Goal: Task Accomplishment & Management: Manage account settings

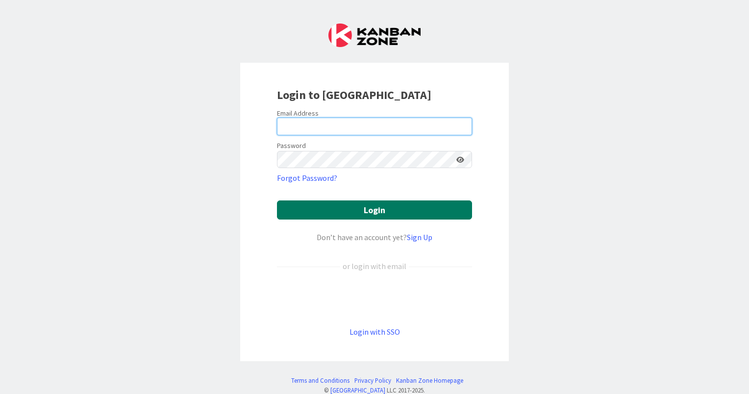
type input "Dias"
click at [357, 208] on button "Login" at bounding box center [374, 209] width 195 height 19
click at [359, 212] on button "Login" at bounding box center [374, 209] width 195 height 19
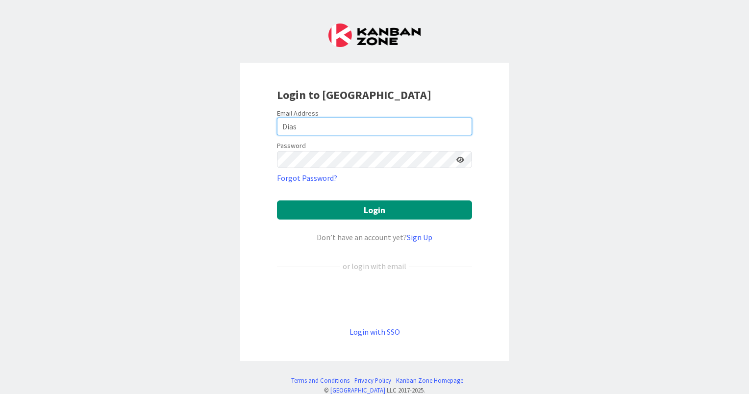
click at [385, 124] on input "Dias" at bounding box center [374, 127] width 195 height 18
drag, startPoint x: 339, startPoint y: 124, endPoint x: 267, endPoint y: 124, distance: 72.5
click at [267, 124] on div "Login to [GEOGRAPHIC_DATA] Email Address Dias Password Forgot Password? Login D…" at bounding box center [374, 212] width 269 height 299
type input "[PERSON_NAME][EMAIL_ADDRESS][DOMAIN_NAME]"
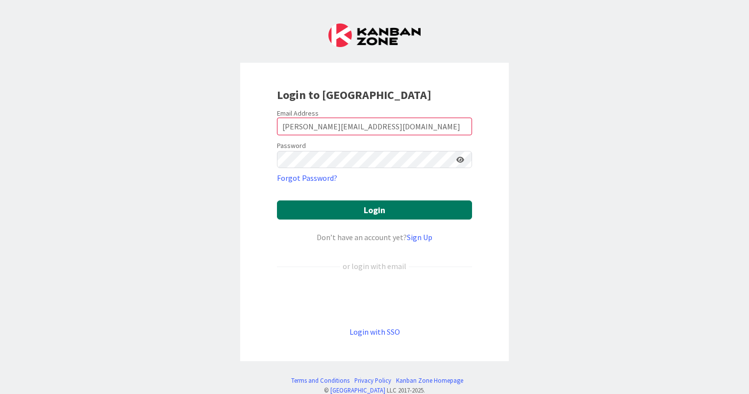
click at [373, 207] on button "Login" at bounding box center [374, 209] width 195 height 19
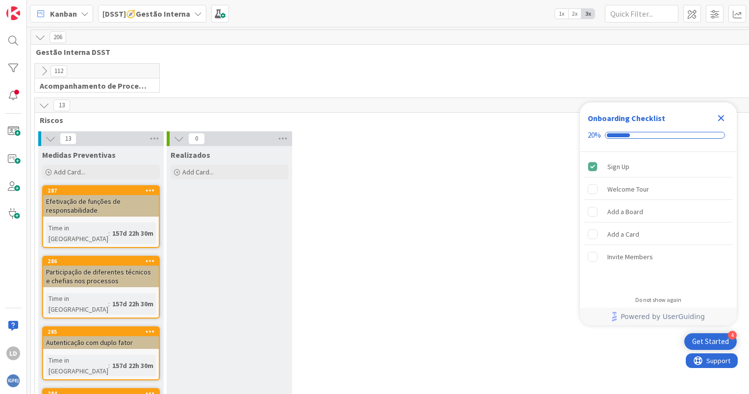
click at [195, 13] on icon at bounding box center [198, 14] width 8 height 8
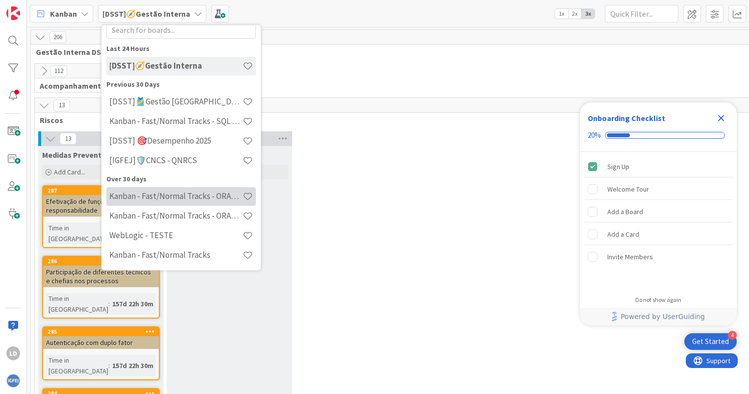
click at [200, 198] on h4 "Kanban - Fast/Normal Tracks - ORACLE TEAM | IGFEJ" at bounding box center [175, 197] width 133 height 10
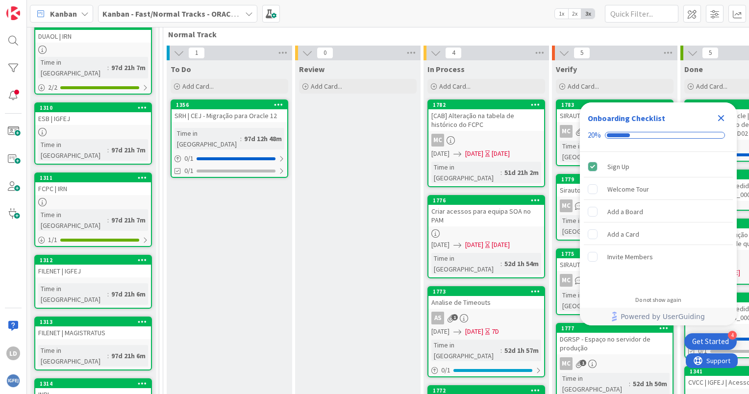
scroll to position [245, 0]
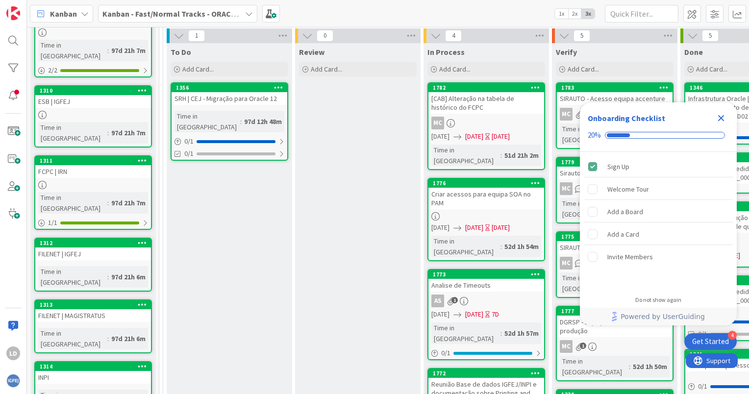
click at [722, 116] on icon "Close Checklist" at bounding box center [721, 118] width 6 height 6
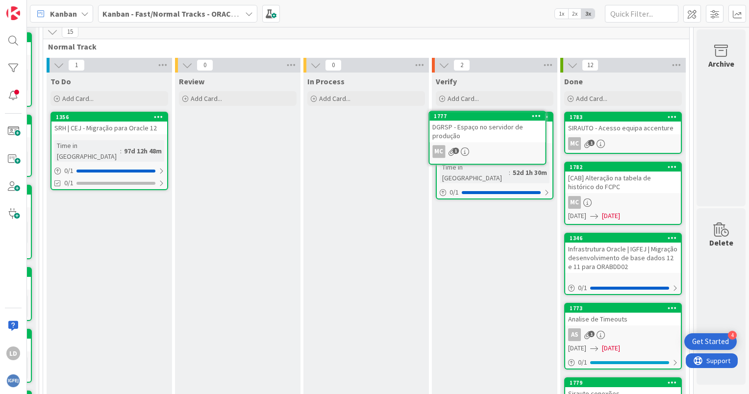
scroll to position [213, 127]
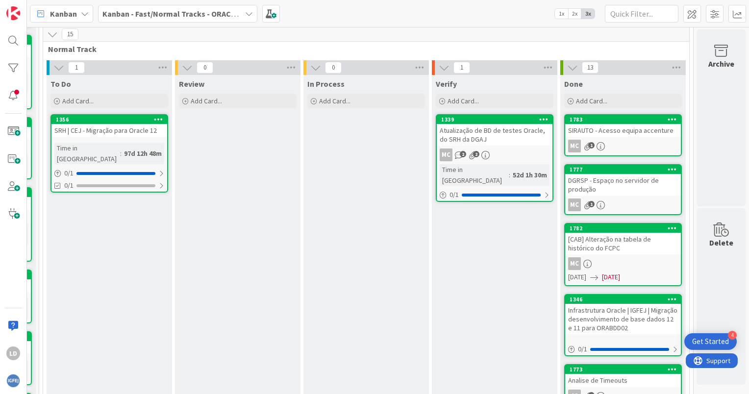
click at [505, 142] on div "Atualização de BD de testes Oracle, do SRH da DGAJ" at bounding box center [495, 135] width 116 height 22
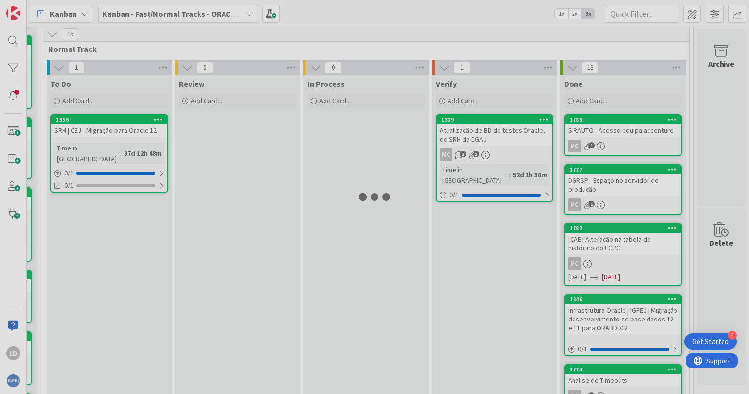
click at [505, 142] on div at bounding box center [374, 197] width 749 height 394
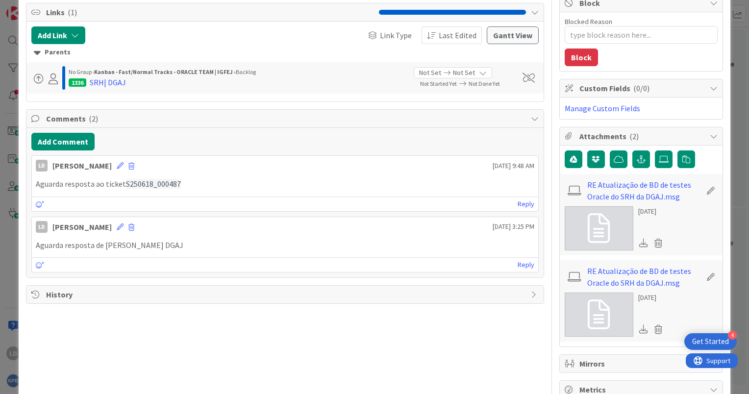
type textarea "x"
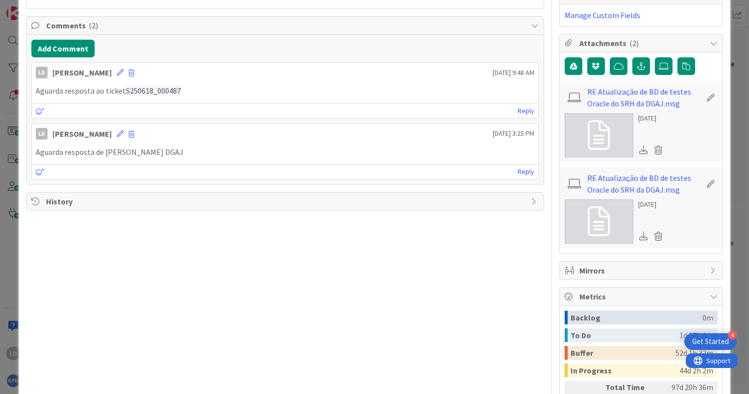
scroll to position [289, 0]
click at [53, 47] on button "Add Comment" at bounding box center [62, 49] width 63 height 18
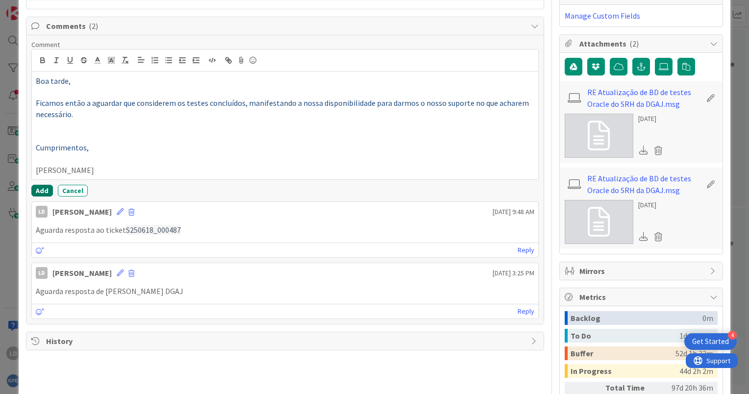
click at [43, 186] on button "Add" at bounding box center [42, 191] width 22 height 12
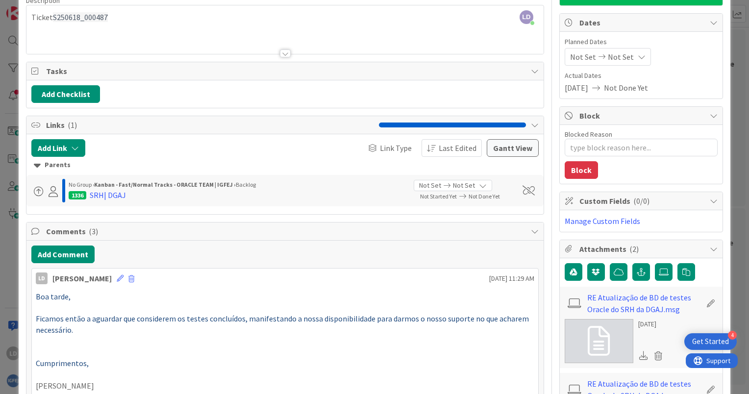
scroll to position [0, 0]
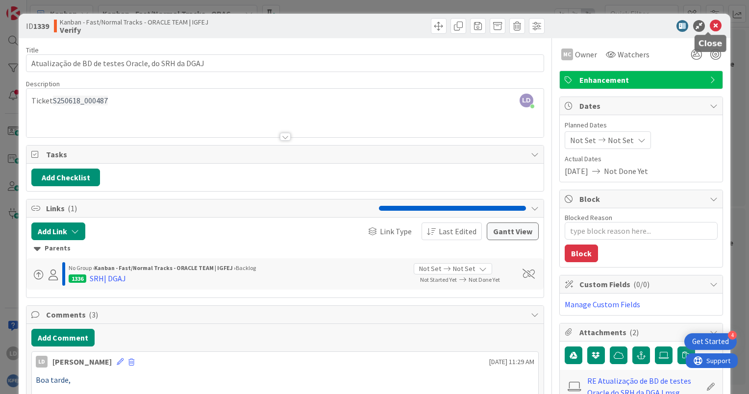
click at [712, 22] on icon at bounding box center [716, 26] width 12 height 12
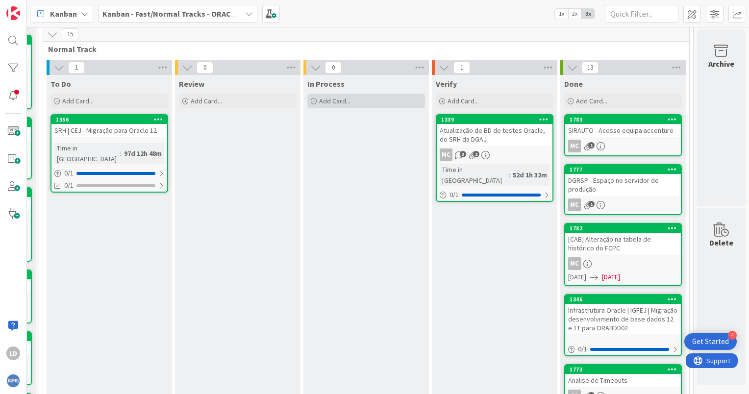
drag, startPoint x: 313, startPoint y: 130, endPoint x: 304, endPoint y: 98, distance: 33.4
click at [307, 98] on div "Add Card..." at bounding box center [366, 101] width 118 height 15
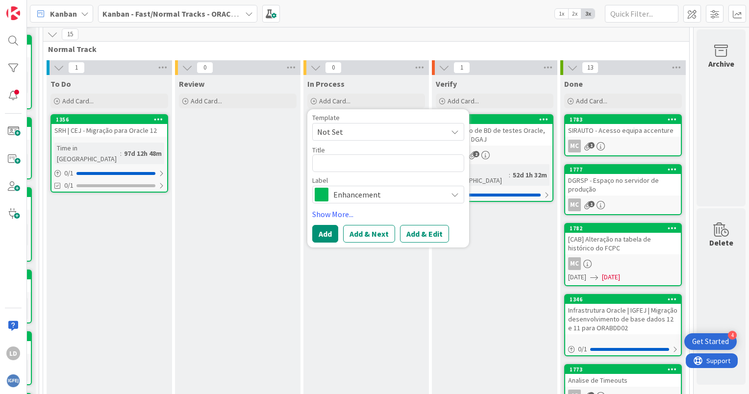
type textarea "x"
type textarea "E"
type textarea "x"
type textarea "En"
type textarea "x"
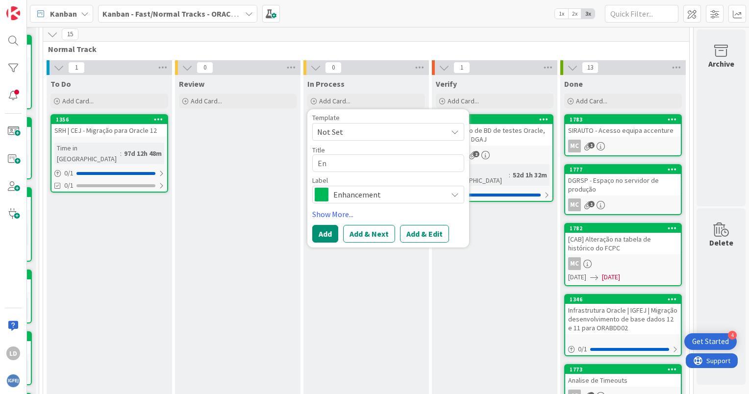
type textarea "Env"
type textarea "x"
type textarea "Envi"
type textarea "x"
type textarea "Envia"
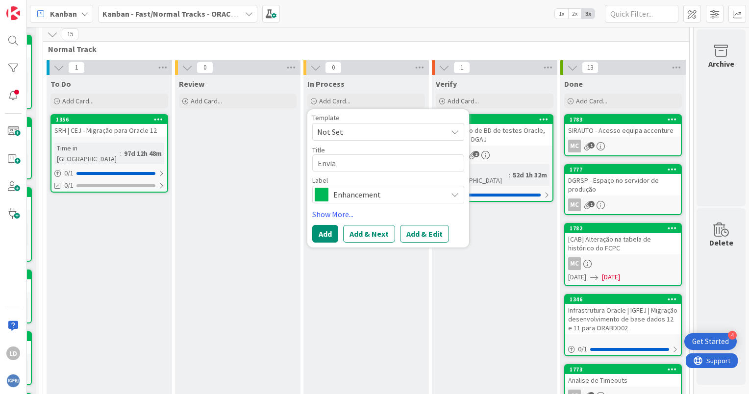
type textarea "x"
type textarea "Enviar"
type textarea "x"
type textarea "Enviar"
type textarea "x"
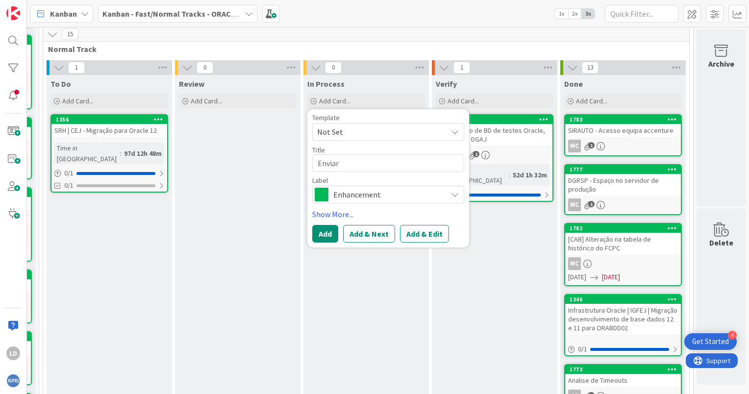
type textarea "Enviar d"
type textarea "x"
type textarea "Enviar do"
type textarea "x"
type textarea "Enviar doc"
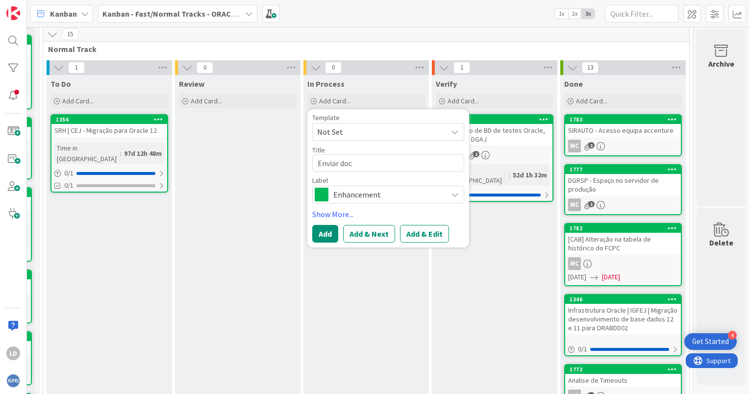
type textarea "x"
type textarea "Enviar docu"
type textarea "x"
type textarea "Enviar docum"
type textarea "x"
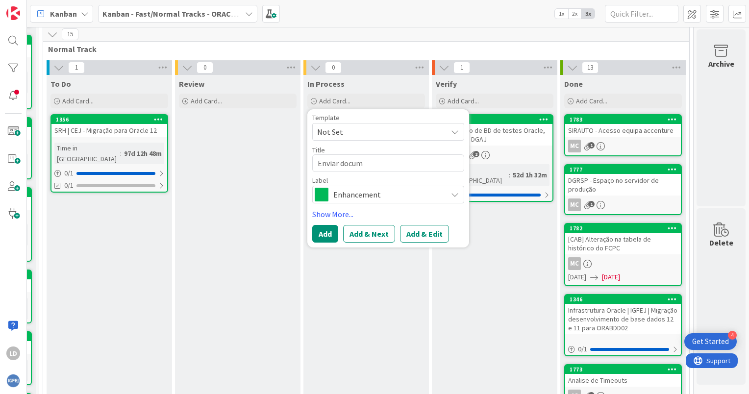
type textarea "Enviar docume"
type textarea "x"
type textarea "Enviar documen"
type textarea "x"
type textarea "Enviar document"
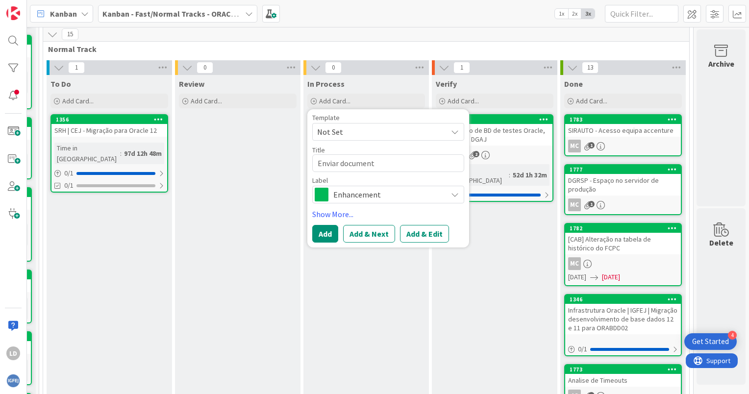
type textarea "x"
type textarea "Enviar documenta"
type textarea "x"
type textarea "Enviar documentaç"
type textarea "x"
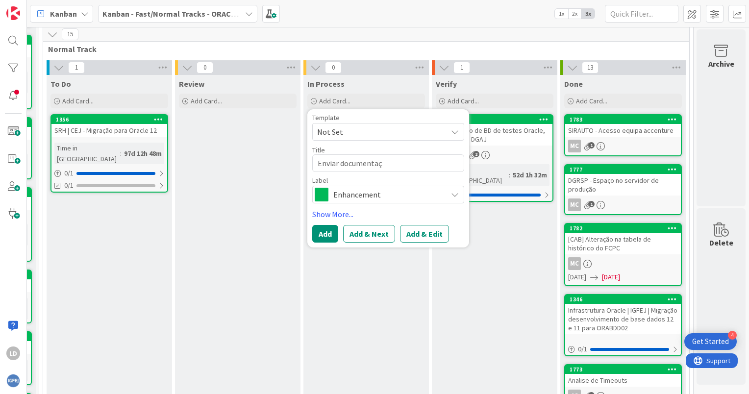
type textarea "Enviar documentaçã"
type textarea "x"
type textarea "Enviar documentação"
type textarea "x"
type textarea "Enviar documentação"
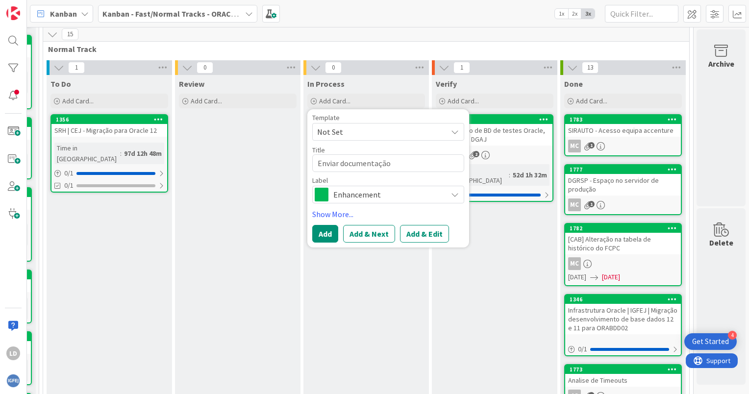
type textarea "x"
type textarea "Enviar documentação d"
type textarea "x"
type textarea "Enviar documentação de"
type textarea "x"
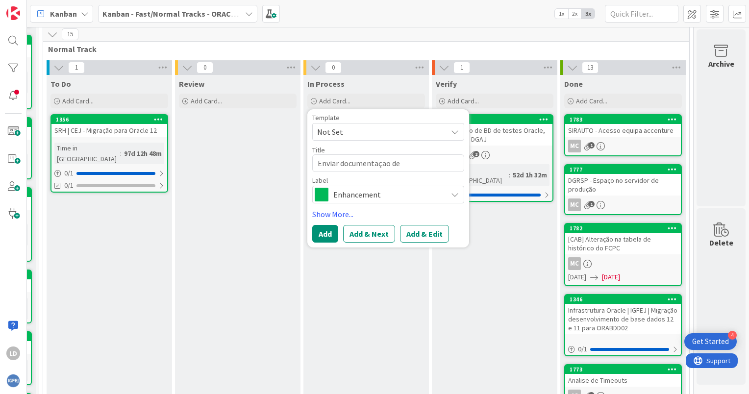
type textarea "Enviar documentação de"
type textarea "x"
type textarea "Enviar documentação de b"
type textarea "x"
type textarea "Enviar documentação de bo"
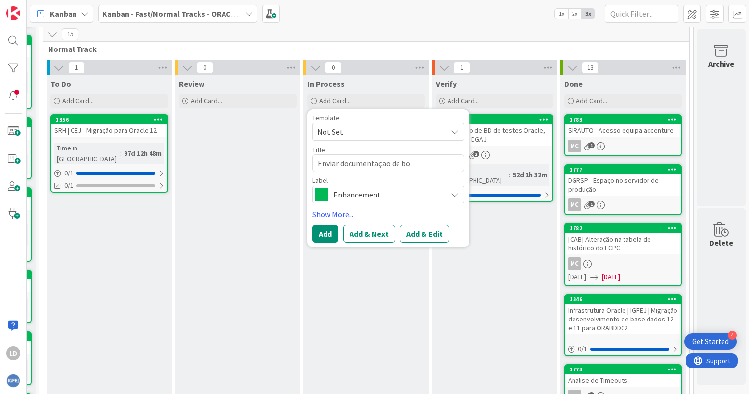
type textarea "x"
type textarea "Enviar documentação de boa"
type textarea "x"
type textarea "Enviar documentação de boas"
type textarea "x"
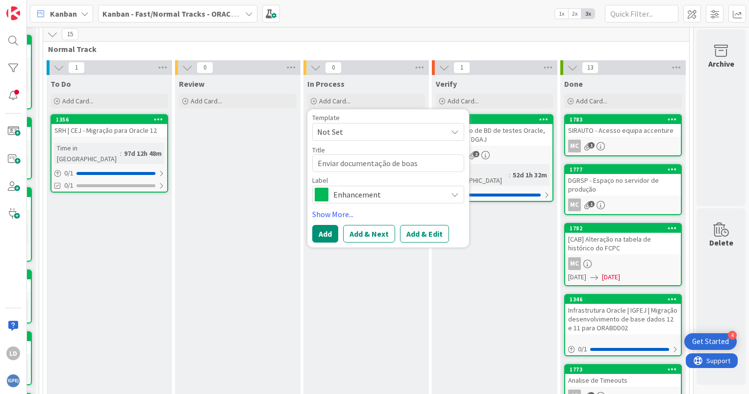
type textarea "Enviar documentação de boas"
type textarea "x"
type textarea "Enviar documentação de boas p"
type textarea "x"
type textarea "Enviar documentação de boas pr"
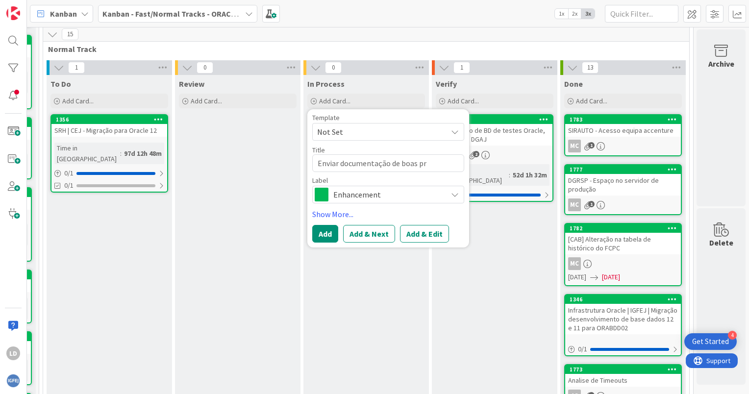
type textarea "x"
type textarea "Enviar documentação de boas pra"
type textarea "x"
type textarea "Enviar documentação de [PERSON_NAME]"
type textarea "x"
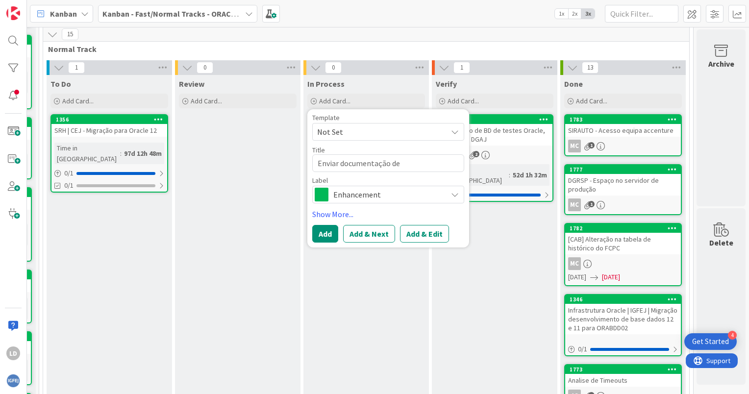
type textarea "Enviar documentação de boas prati"
type textarea "x"
type textarea "Enviar documentação de boas pratic"
type textarea "x"
type textarea "Enviar documentação de boas pratica"
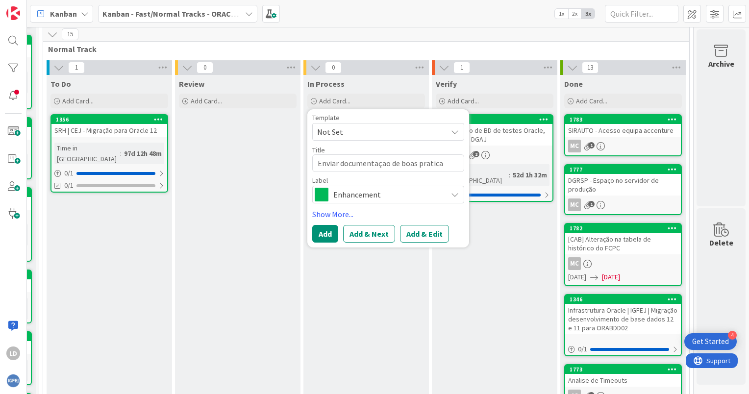
type textarea "x"
type textarea "Enviar documentação de boas praticas"
type textarea "x"
type textarea "Enviar documentação de boas praticas"
type textarea "x"
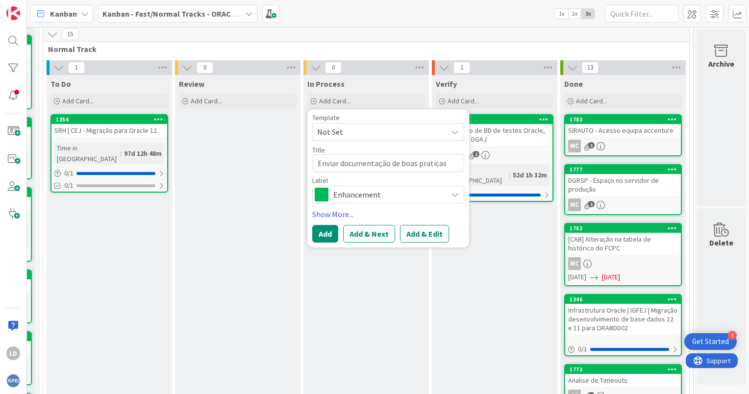
type textarea "Enviar documentação de boas praticas I"
type textarea "x"
type textarea "Enviar documentação de boas praticas In"
type textarea "x"
type textarea "Enviar documentação de boas praticas Inp"
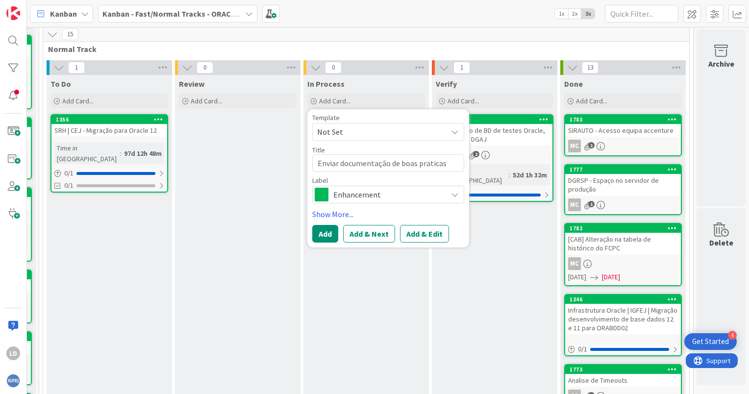
type textarea "x"
type textarea "Enviar documentação de boas praticas Inpi"
type textarea "x"
type textarea "Enviar documentação de boas praticas Inp"
type textarea "x"
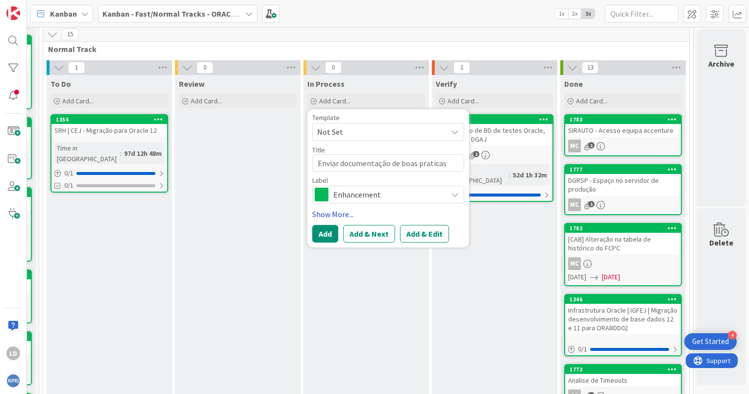
type textarea "Enviar documentação de boas praticas In"
type textarea "x"
type textarea "Enviar documentação de boas praticas I"
type textarea "x"
type textarea "Enviar documentação de boas praticas IN"
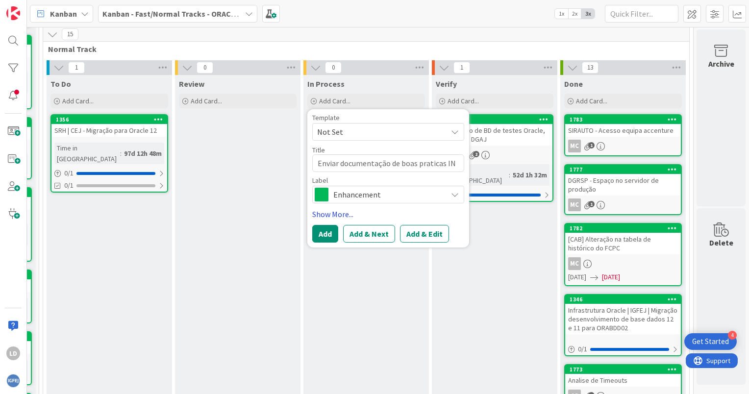
type textarea "x"
type textarea "Enviar documentação de boas praticas INP"
type textarea "x"
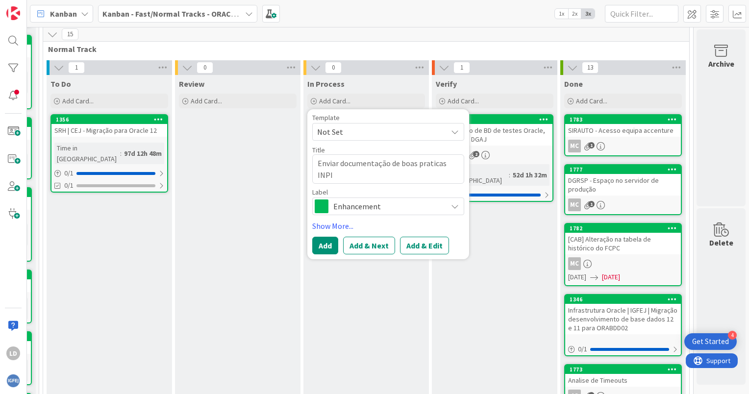
type textarea "Enviar documentação de boas praticas INPI"
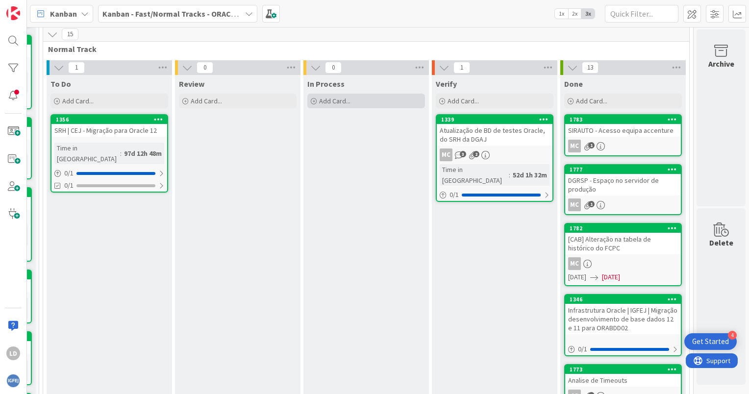
click at [333, 100] on span "Add Card..." at bounding box center [334, 101] width 31 height 9
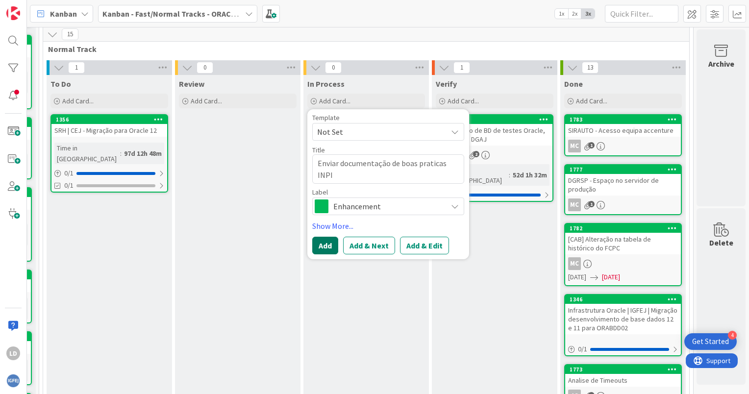
click at [323, 239] on button "Add" at bounding box center [325, 246] width 26 height 18
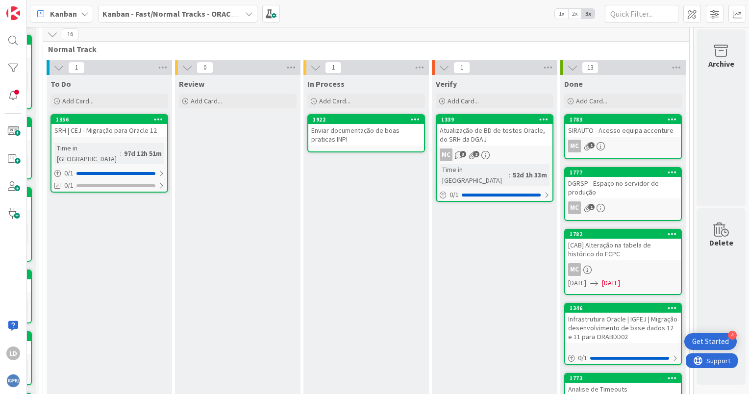
click at [325, 133] on div "Enviar documentação de boas praticas INPI" at bounding box center [366, 135] width 116 height 22
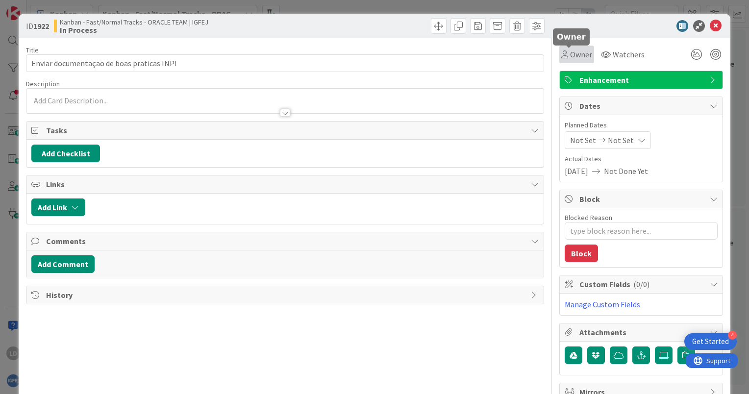
click at [572, 58] on span "Owner" at bounding box center [581, 55] width 22 height 12
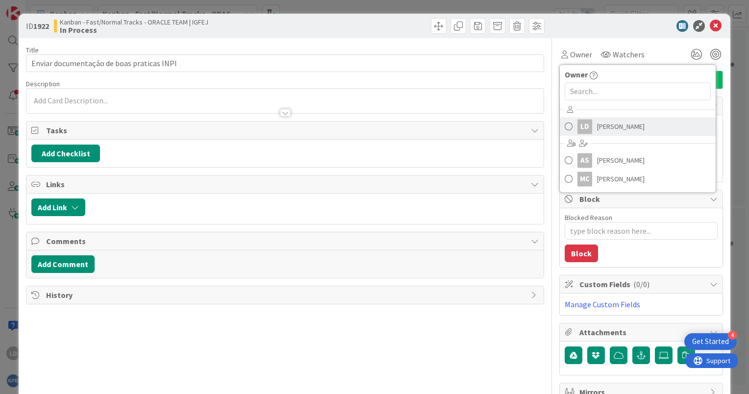
click at [597, 129] on span "[PERSON_NAME]" at bounding box center [621, 126] width 48 height 15
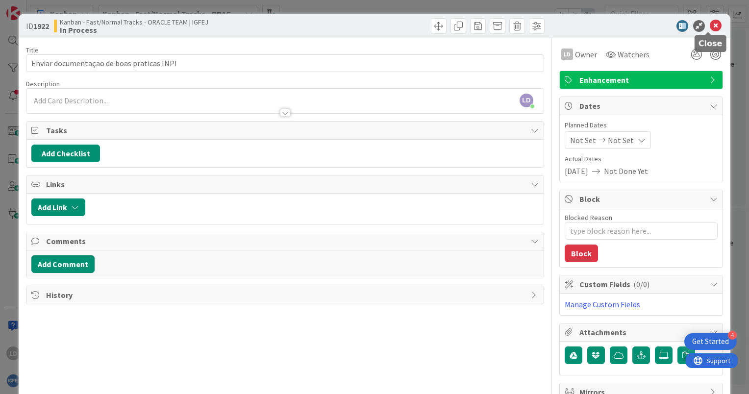
click at [710, 27] on icon at bounding box center [716, 26] width 12 height 12
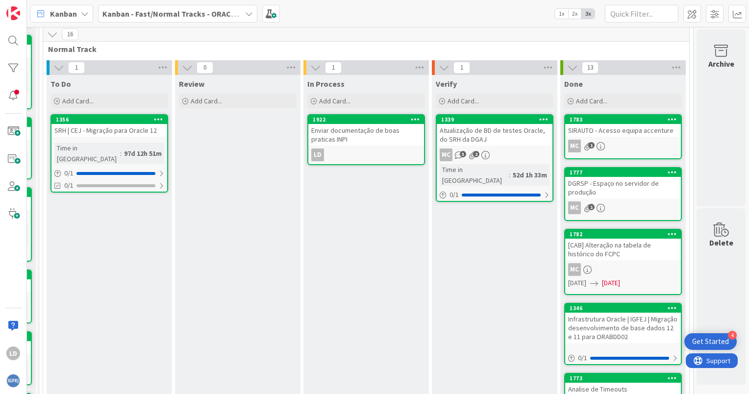
drag, startPoint x: 323, startPoint y: 179, endPoint x: 313, endPoint y: 179, distance: 10.3
click at [319, 99] on span "Add Card..." at bounding box center [334, 101] width 31 height 9
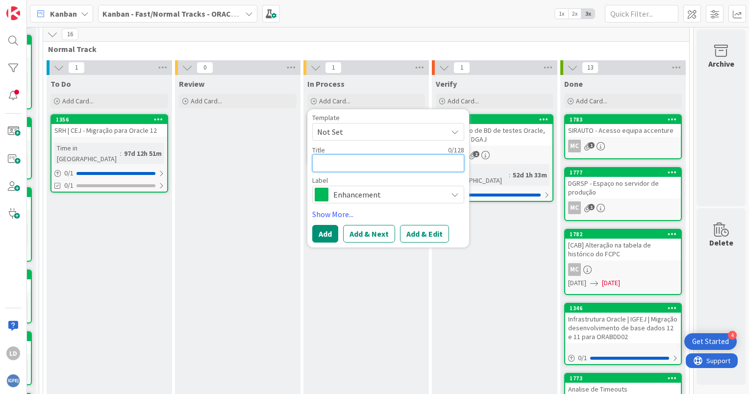
type textarea "x"
type textarea "A"
type textarea "x"
type textarea "Al"
type textarea "x"
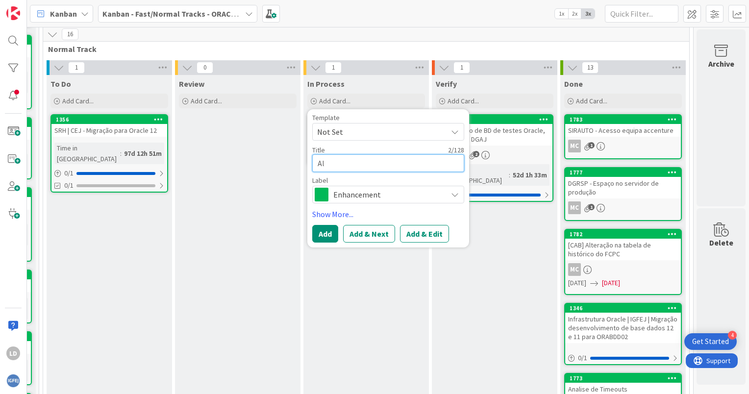
type textarea "Alt"
type textarea "x"
type textarea "Alte"
type textarea "x"
type textarea "Alter"
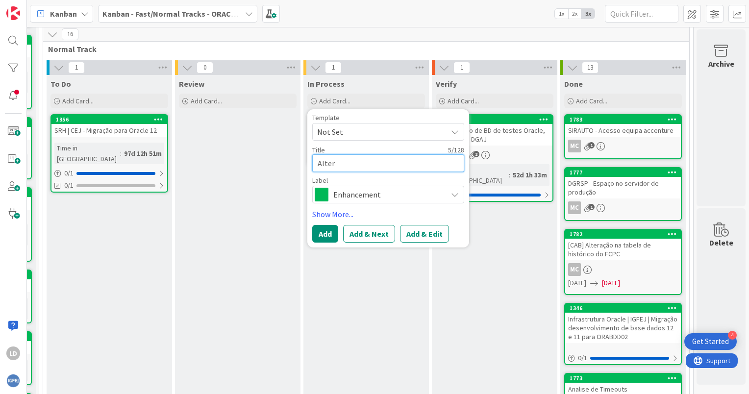
type textarea "x"
type textarea "Altera"
type textarea "x"
type textarea "Alterar"
type textarea "x"
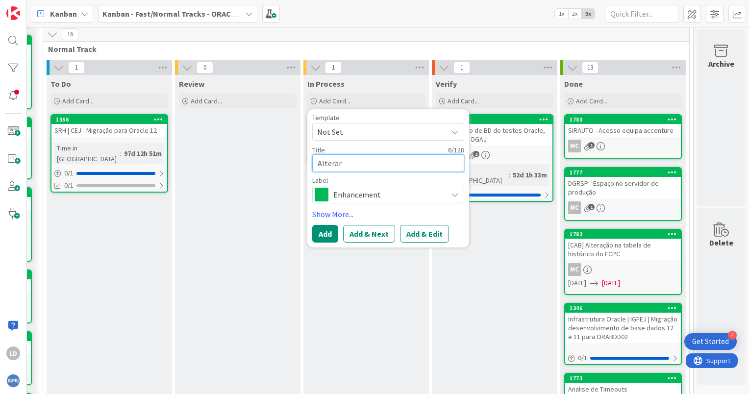
type textarea "Alterar"
type textarea "x"
type textarea "Alterar e"
type textarea "x"
type textarea "Alterar es"
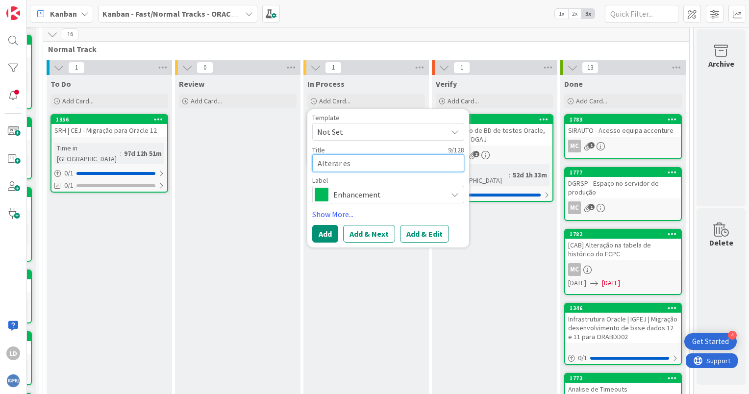
type textarea "x"
type textarea "Alterar esp"
type textarea "x"
type textarea "Alterar espa"
type textarea "x"
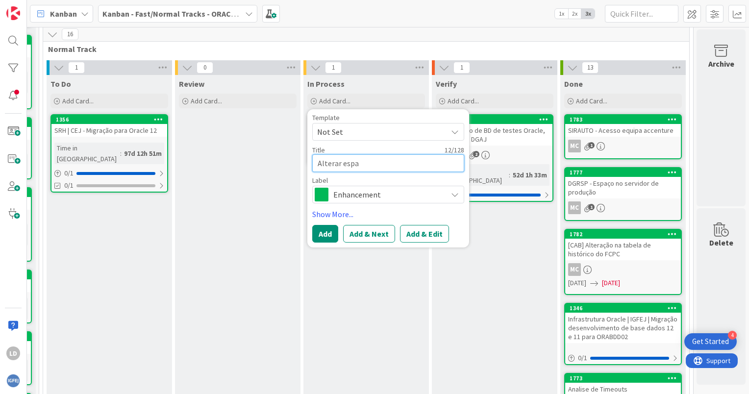
type textarea "Alterar espaç"
type textarea "x"
type textarea "Alterar espaço"
type textarea "x"
type textarea "Alterar espaço"
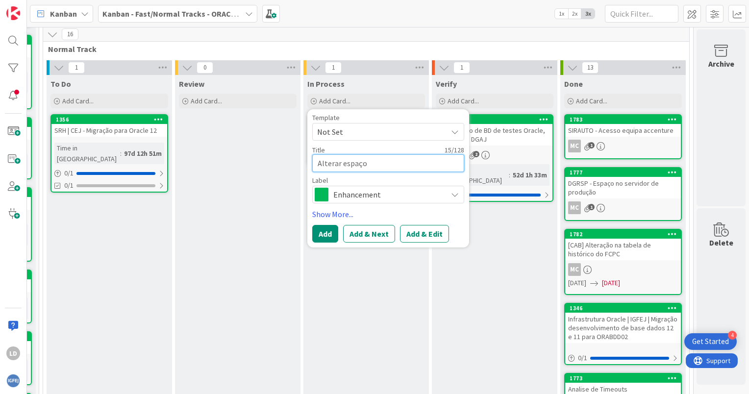
type textarea "x"
type textarea "Alterar espaço n"
type textarea "x"
type textarea "Alterar espaço no"
type textarea "x"
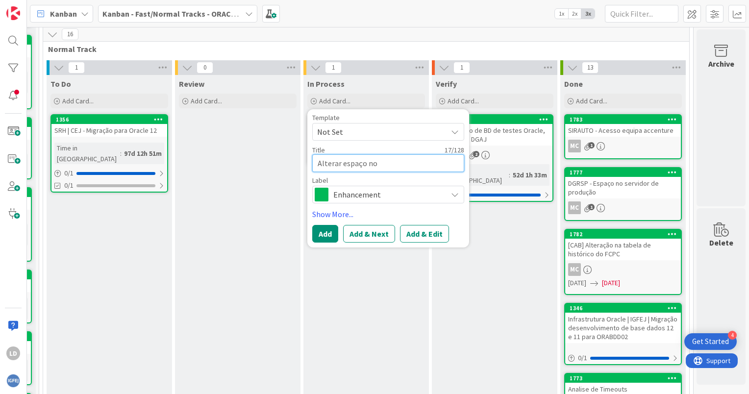
type textarea "Alterar espaço no"
type textarea "x"
type textarea "Alterar espaço no s"
type textarea "x"
type textarea "Alterar espaço no se"
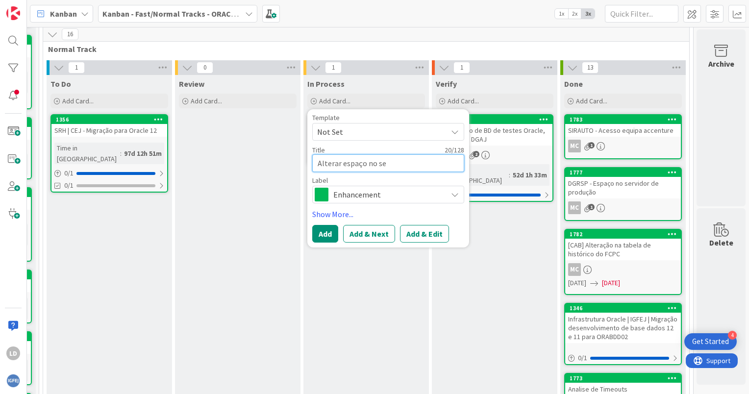
type textarea "x"
type textarea "Alterar espaço no ser"
type textarea "x"
type textarea "Alterar espaço no serv"
type textarea "x"
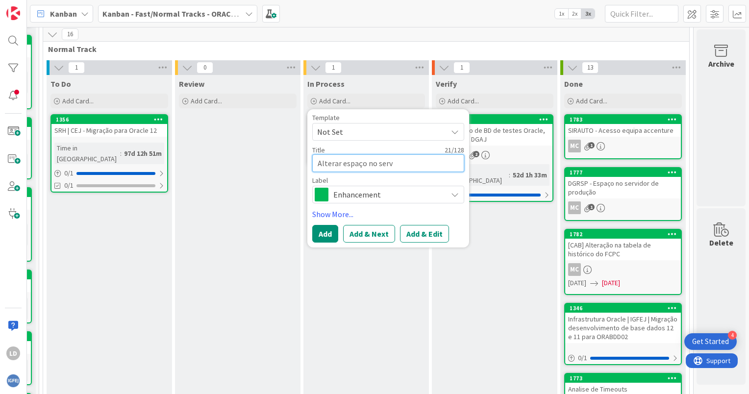
type textarea "Alterar espaço no servi"
type textarea "x"
type textarea "Alterar espaço no servid"
type textarea "x"
type textarea "Alterar espaço no servido"
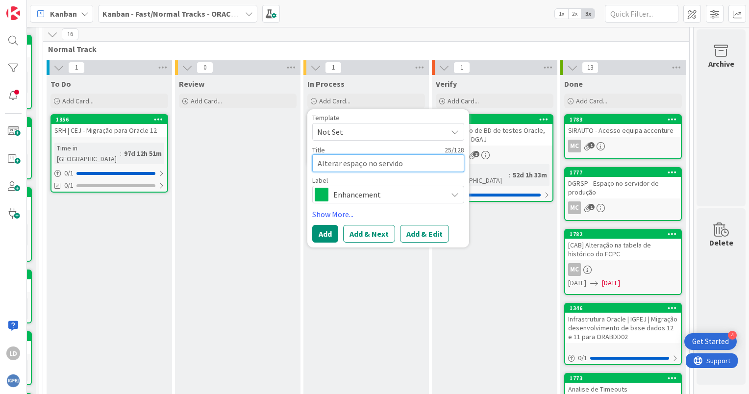
type textarea "x"
type textarea "Alterar espaço no servidor"
type textarea "x"
type textarea "Alterar espaço no servidore"
type textarea "x"
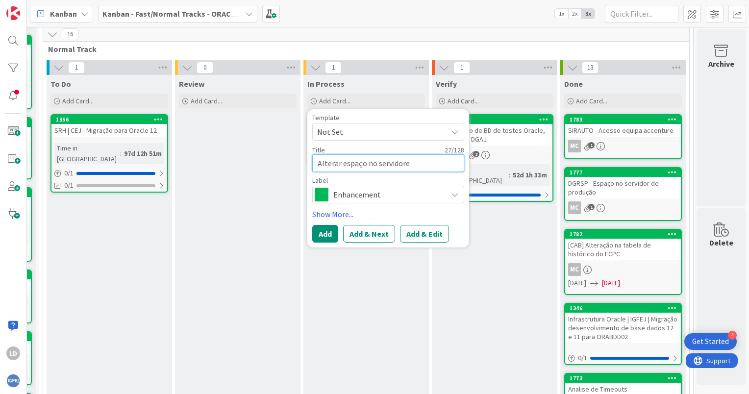
type textarea "Alterar espaço no servidores"
type textarea "x"
type textarea "Alterar espaço no servidores"
type textarea "x"
type textarea "Alterar espaço no servidores I"
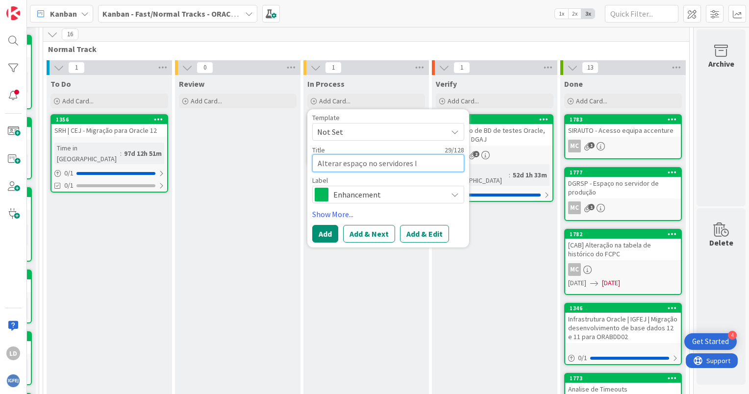
type textarea "x"
type textarea "Alterar espaço no servidores IN"
type textarea "x"
type textarea "Alterar espaço no servidores INP"
type textarea "x"
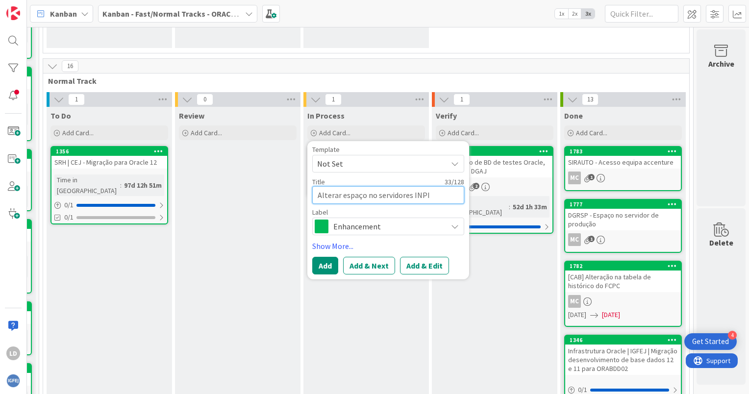
scroll to position [164, 127]
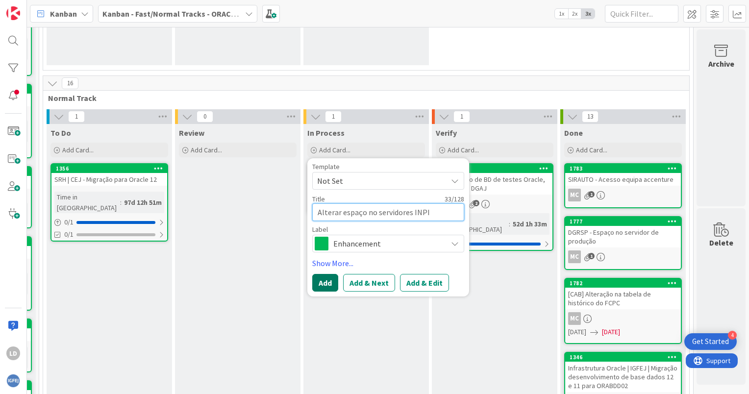
type textarea "Alterar espaço no servidores INPI"
click at [322, 281] on button "Add" at bounding box center [325, 283] width 26 height 18
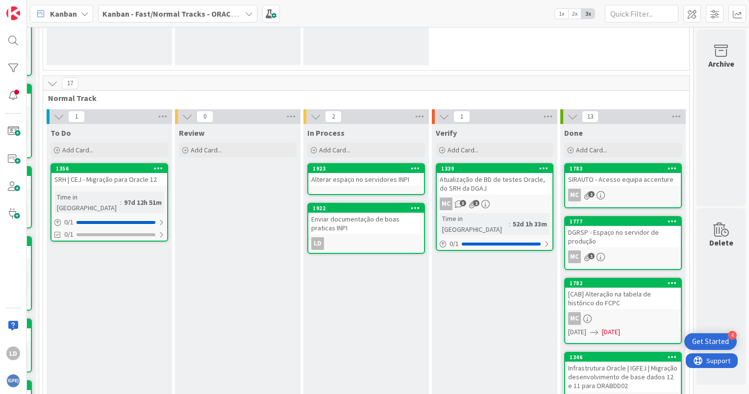
click at [346, 174] on div "Alterar espaço no servidores INPI" at bounding box center [366, 179] width 116 height 13
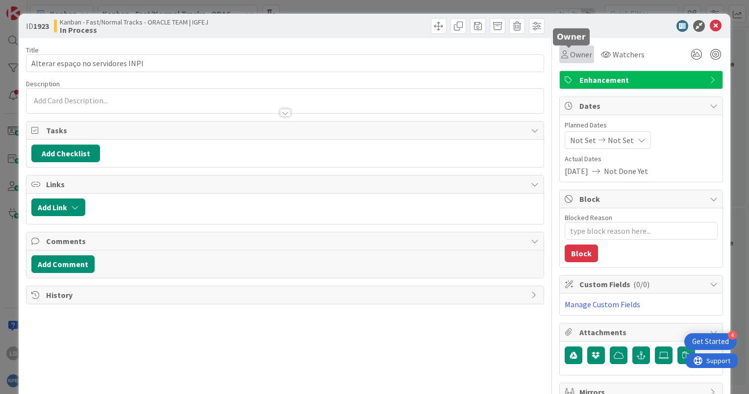
click at [578, 51] on span "Owner" at bounding box center [581, 55] width 22 height 12
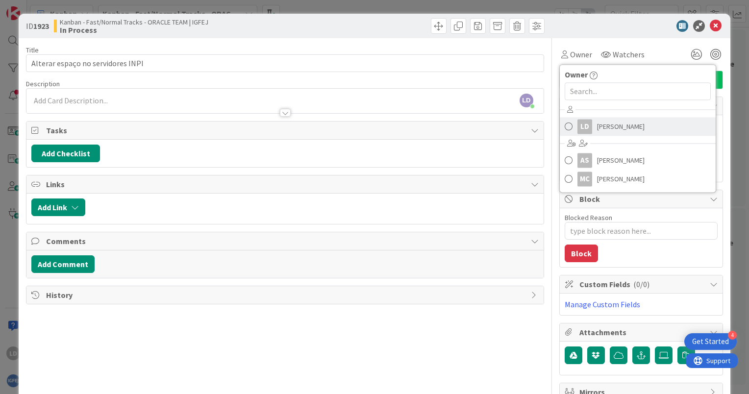
click at [602, 127] on span "[PERSON_NAME]" at bounding box center [621, 126] width 48 height 15
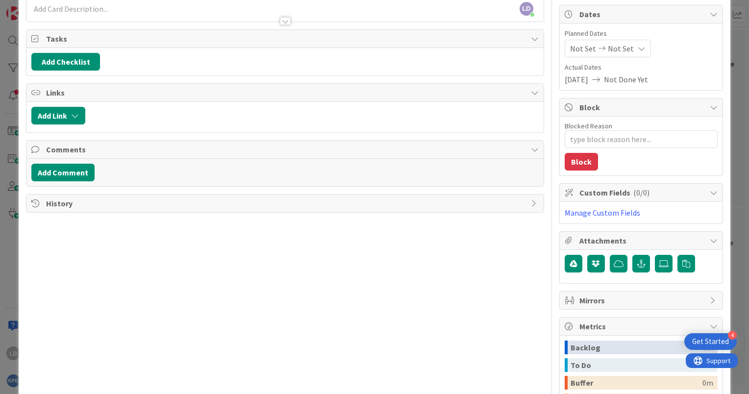
scroll to position [98, 0]
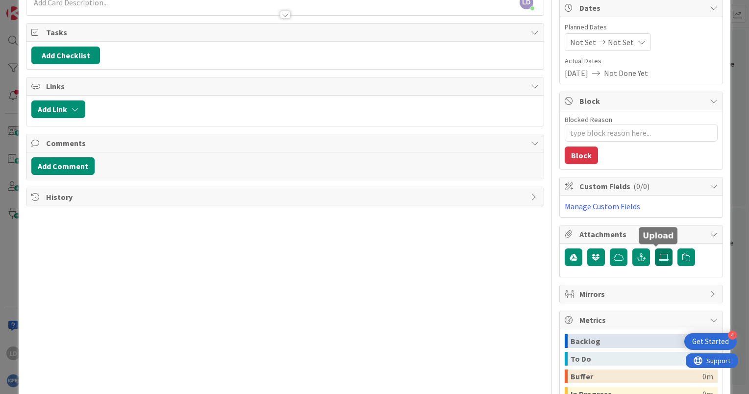
click at [655, 255] on label at bounding box center [664, 258] width 18 height 18
click at [655, 249] on input "file" at bounding box center [655, 249] width 0 height 0
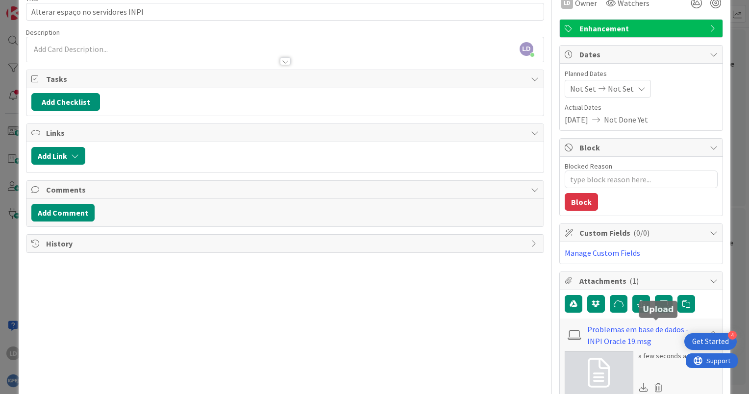
scroll to position [0, 0]
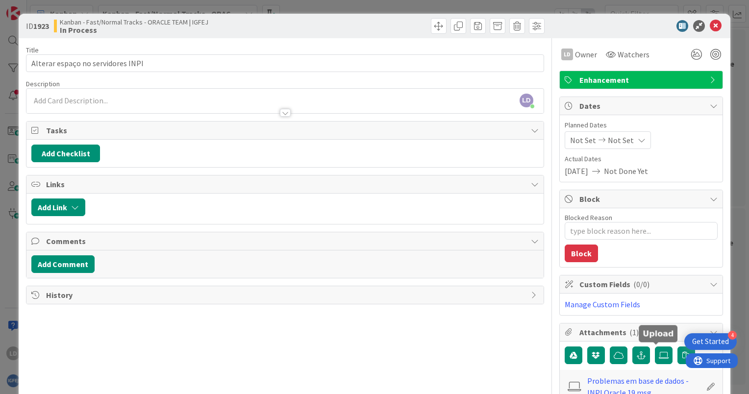
click at [72, 93] on div "LD [PERSON_NAME] just joined" at bounding box center [284, 101] width 517 height 25
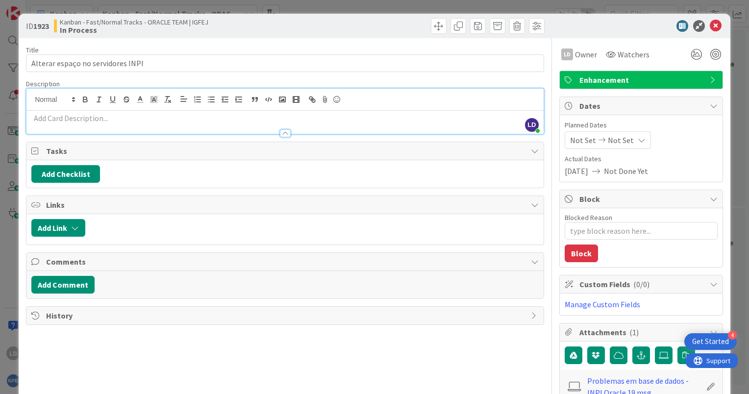
click at [75, 119] on p at bounding box center [284, 118] width 507 height 11
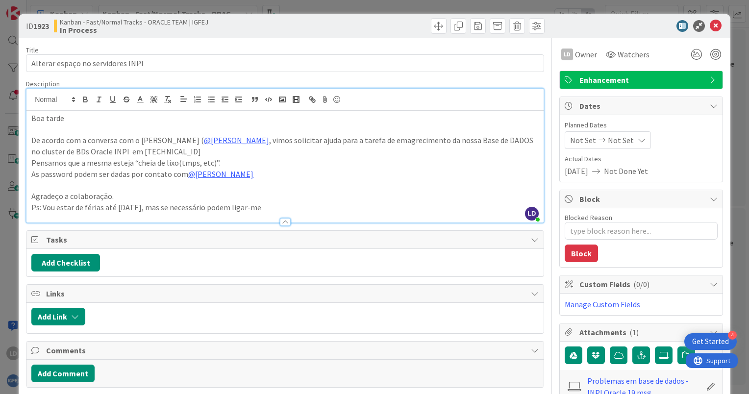
click at [425, 75] on div "Title 33 / 128 Alterar espaço no servidores INPI Description LD [PERSON_NAME] j…" at bounding box center [285, 357] width 518 height 638
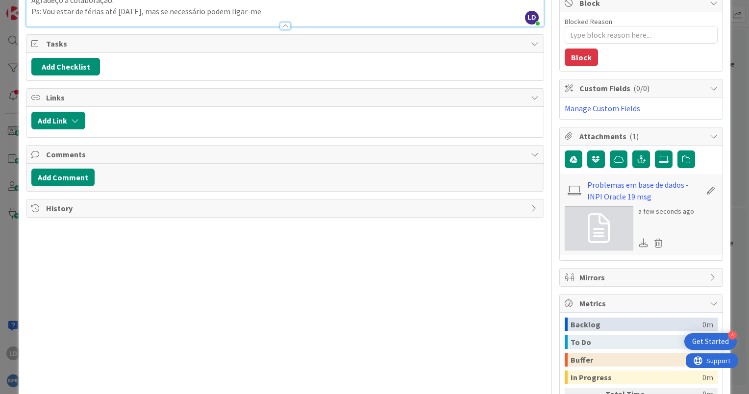
click at [418, 232] on div "Title 33 / 128 Alterar espaço no servidores INPI Description LD [PERSON_NAME] j…" at bounding box center [285, 161] width 518 height 638
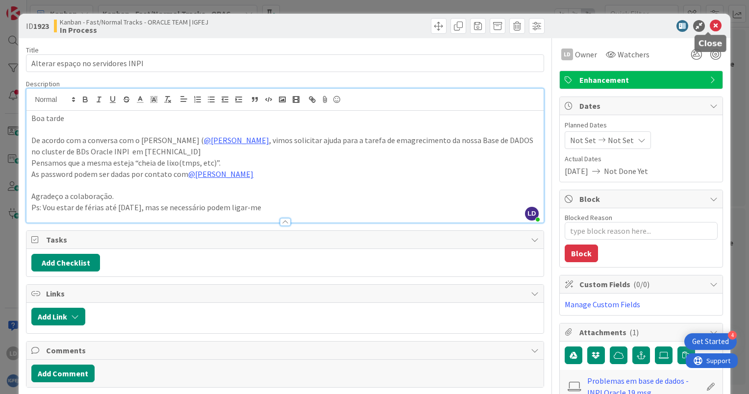
click at [710, 25] on icon at bounding box center [716, 26] width 12 height 12
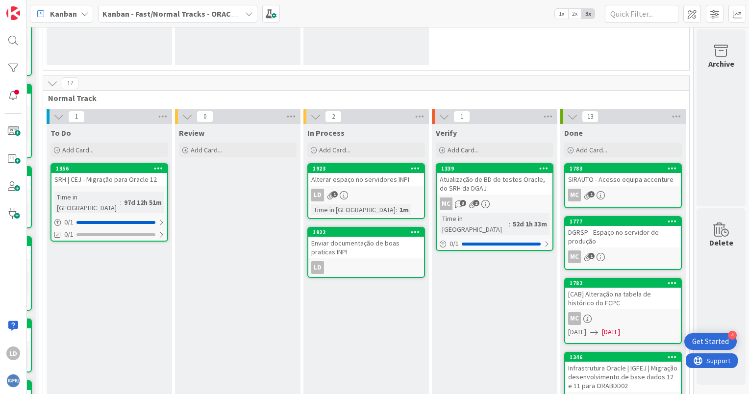
click at [352, 182] on div "Alterar espaço no servidores INPI" at bounding box center [366, 179] width 116 height 13
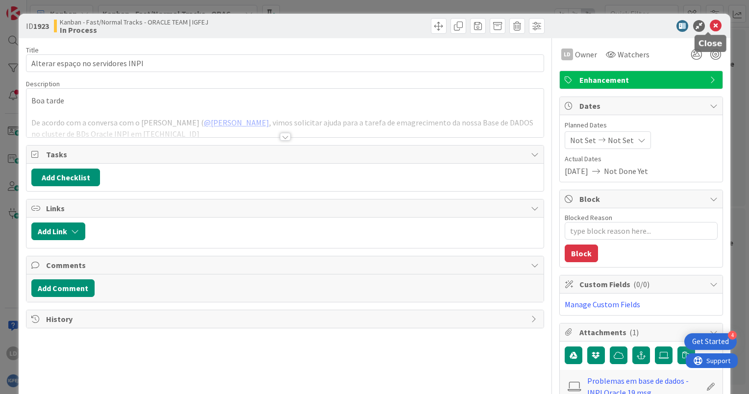
click at [710, 27] on icon at bounding box center [716, 26] width 12 height 12
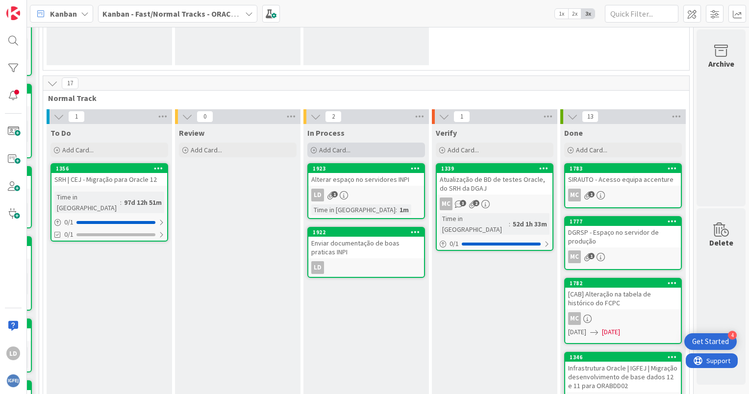
click at [319, 146] on span "Add Card..." at bounding box center [334, 150] width 31 height 9
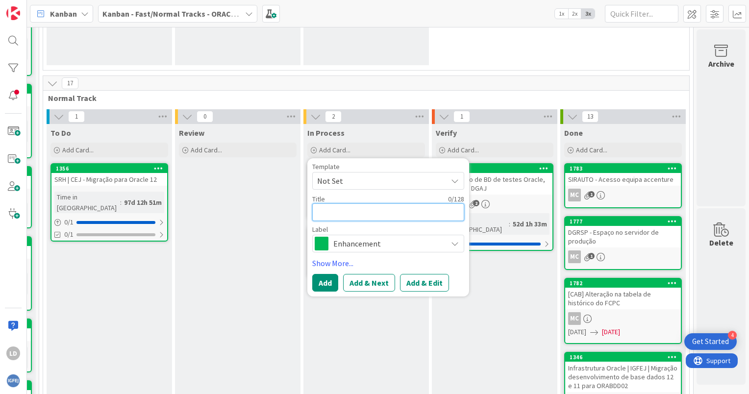
type textarea "x"
type textarea "A"
type textarea "x"
type textarea "Aa"
type textarea "x"
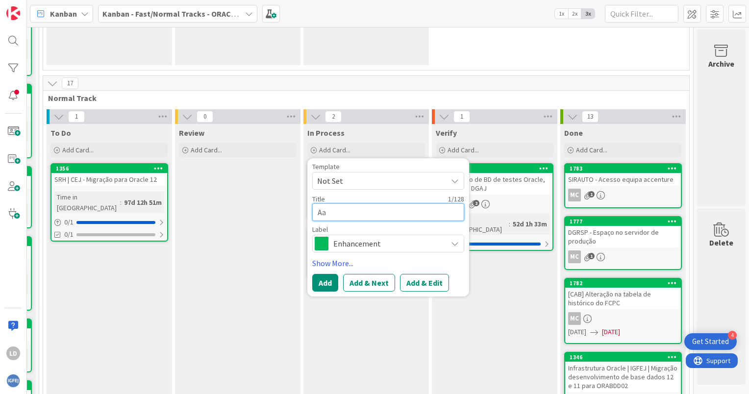
type textarea "Aan"
type textarea "x"
type textarea "Aanl"
type textarea "x"
type textarea "Aanli"
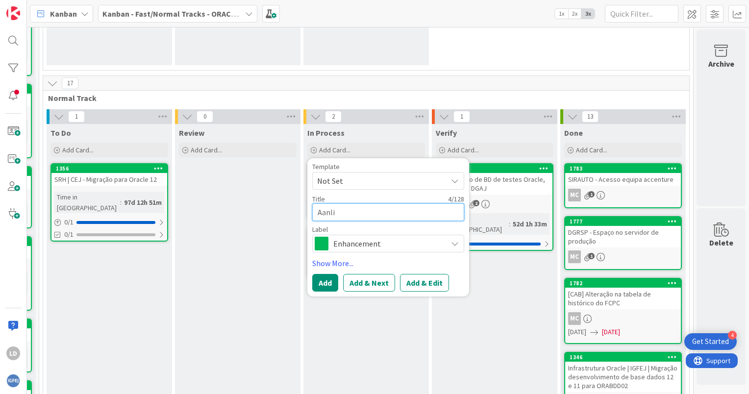
type textarea "x"
type textarea "Aanlis"
type textarea "x"
type textarea "Aanlise"
type textarea "x"
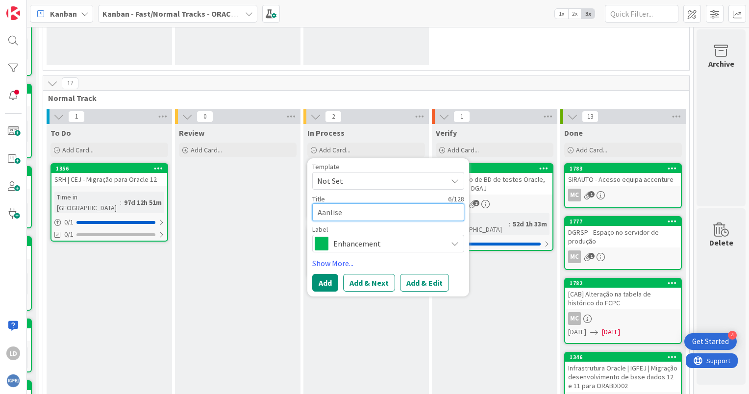
type textarea "Aanlise"
type textarea "x"
type textarea "Aanlise"
type textarea "x"
type textarea "Aanlis"
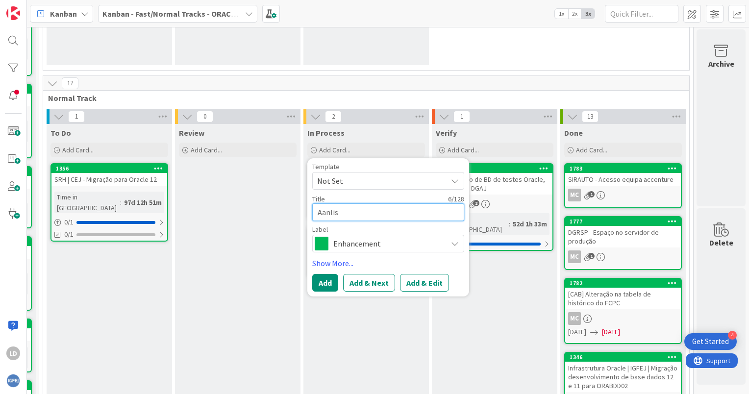
type textarea "x"
type textarea "Aanli"
type textarea "x"
type textarea "Aanl"
type textarea "x"
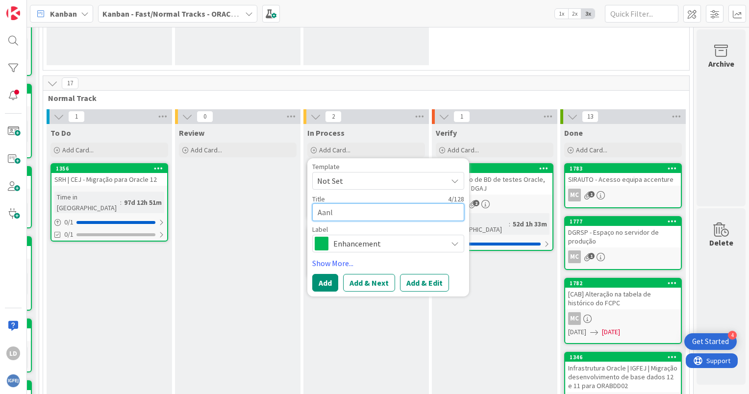
type textarea "Aan"
type textarea "x"
type textarea "Aa"
type textarea "x"
type textarea "A"
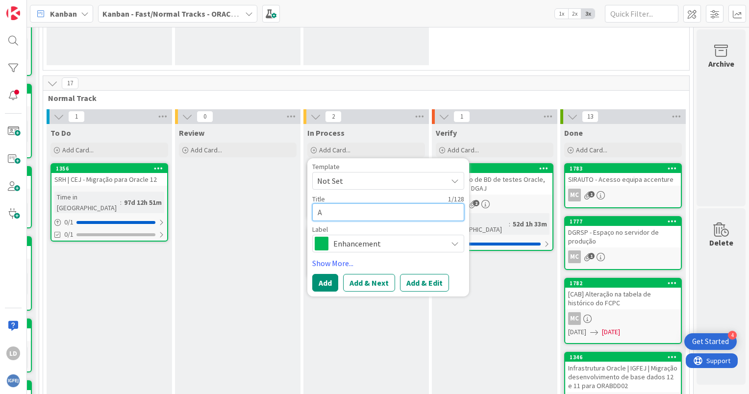
type textarea "x"
type textarea "Aa"
type textarea "x"
type textarea "A"
type textarea "x"
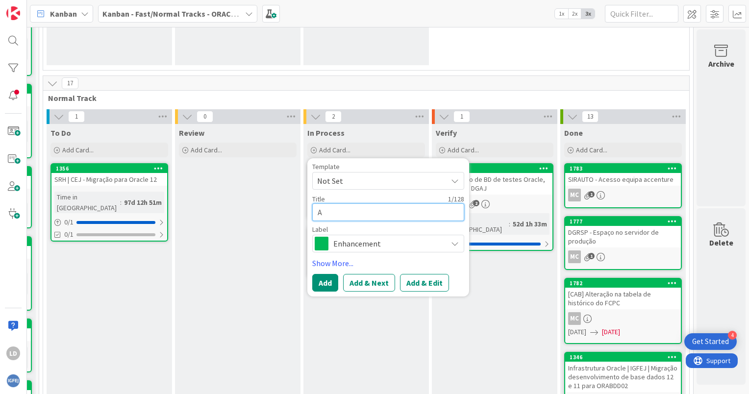
type textarea "An"
click at [316, 281] on button "Add" at bounding box center [325, 283] width 26 height 18
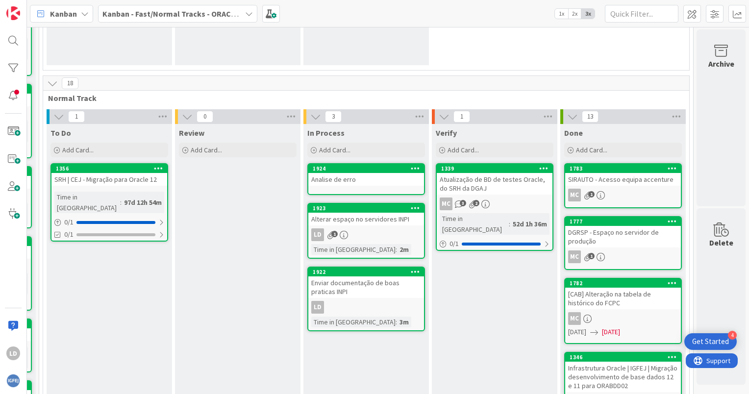
click at [333, 177] on div "Analise de erro" at bounding box center [366, 179] width 116 height 13
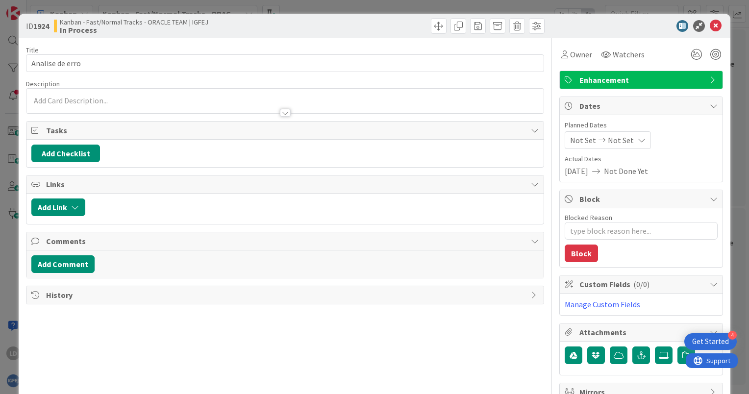
click at [82, 86] on div "Description" at bounding box center [285, 83] width 518 height 9
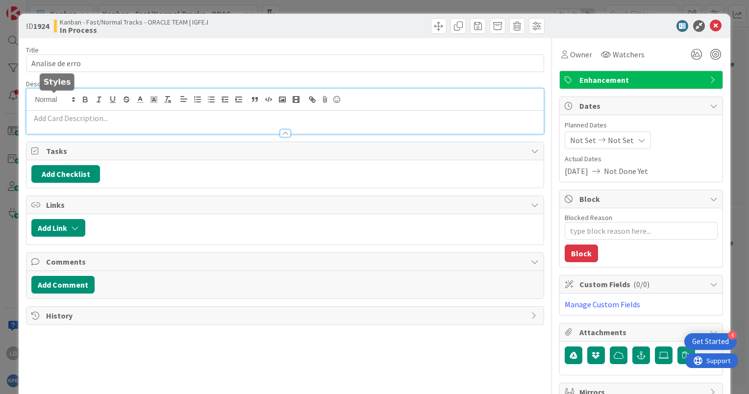
click at [74, 98] on div at bounding box center [284, 111] width 517 height 45
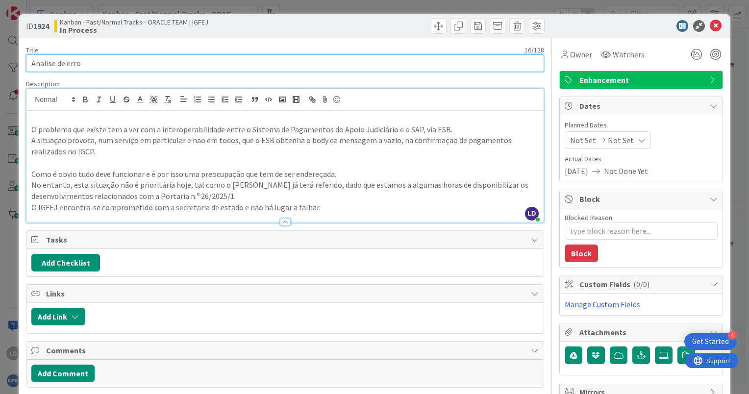
click at [95, 67] on input "Analise de erro" at bounding box center [285, 63] width 518 height 18
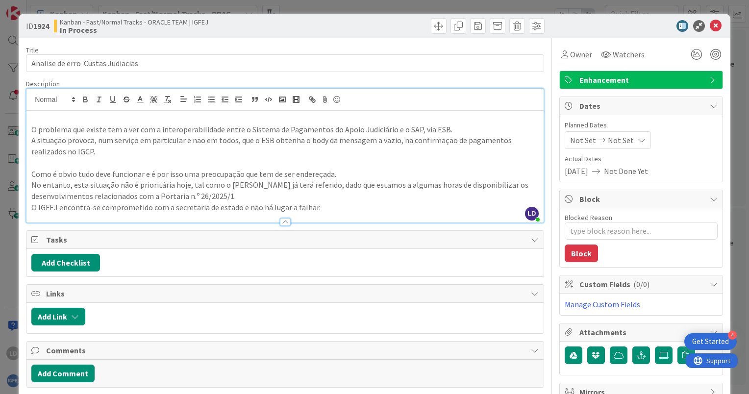
click at [480, 51] on div "Title 33 / 128" at bounding box center [285, 50] width 518 height 9
click at [711, 25] on icon at bounding box center [716, 26] width 12 height 12
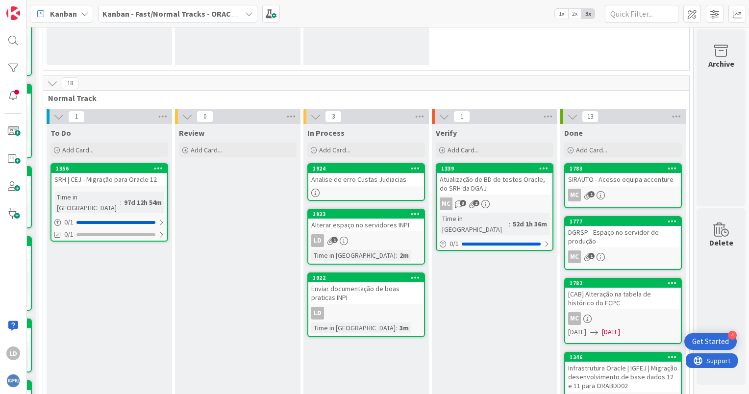
click at [371, 174] on div "Analise de erro Custas Judiacias" at bounding box center [366, 179] width 116 height 13
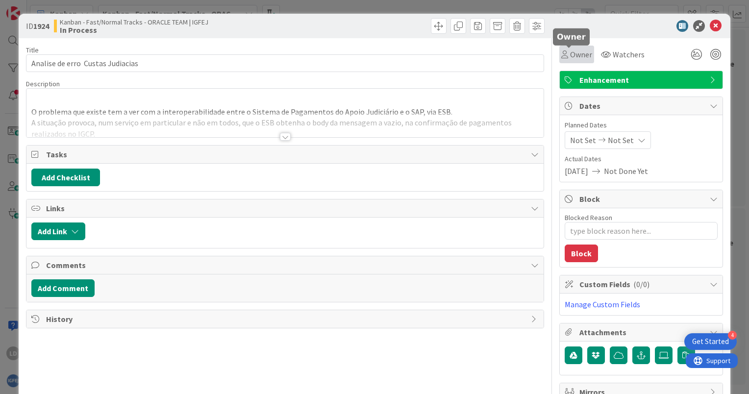
click at [573, 53] on span "Owner" at bounding box center [581, 55] width 22 height 12
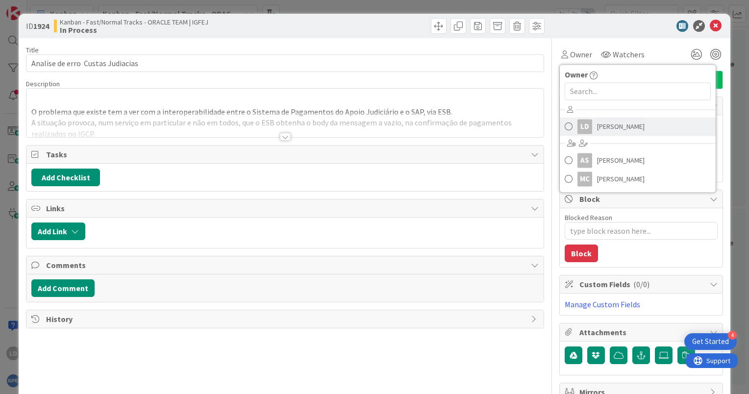
click at [597, 127] on span "[PERSON_NAME]" at bounding box center [621, 126] width 48 height 15
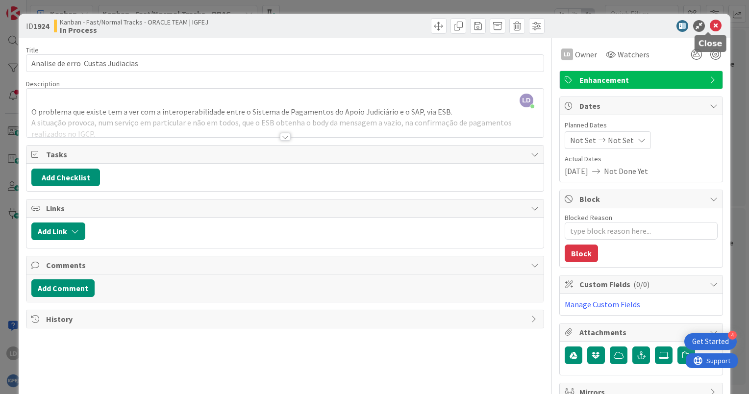
click at [710, 29] on icon at bounding box center [716, 26] width 12 height 12
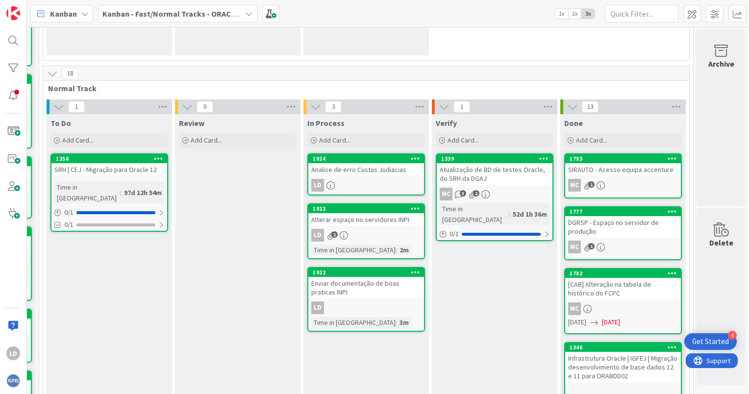
scroll to position [164, 127]
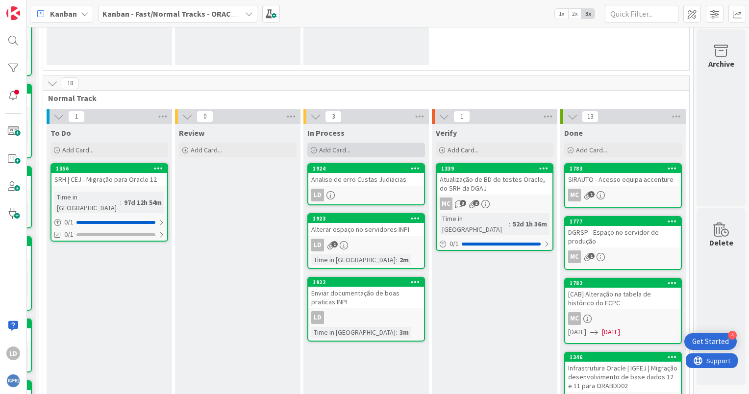
click at [331, 146] on span "Add Card..." at bounding box center [334, 150] width 31 height 9
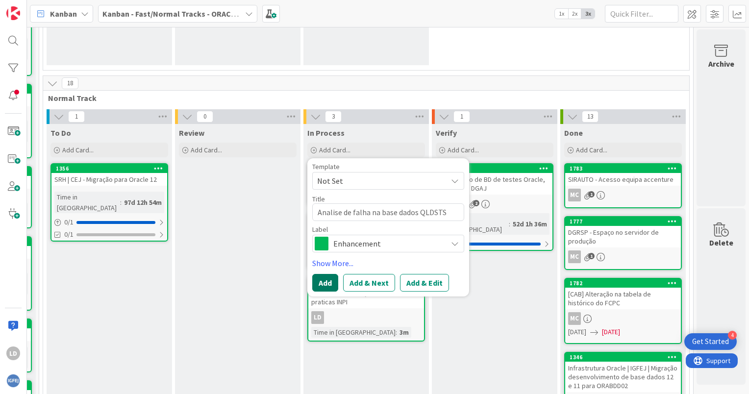
click at [320, 277] on button "Add" at bounding box center [325, 283] width 26 height 18
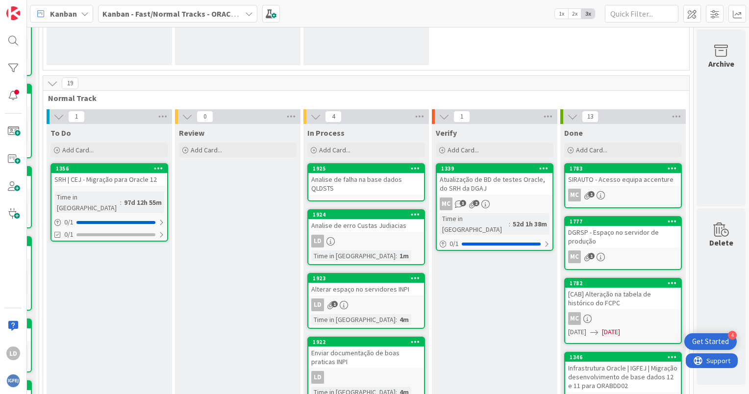
click at [343, 181] on div "Analise de falha na base dados QLDSTS" at bounding box center [366, 184] width 116 height 22
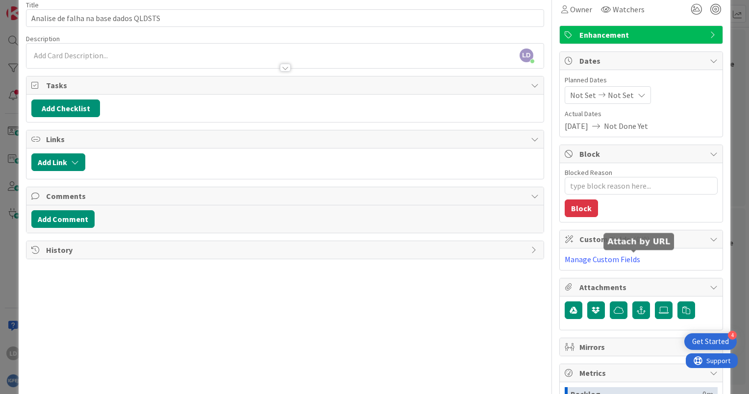
scroll to position [98, 0]
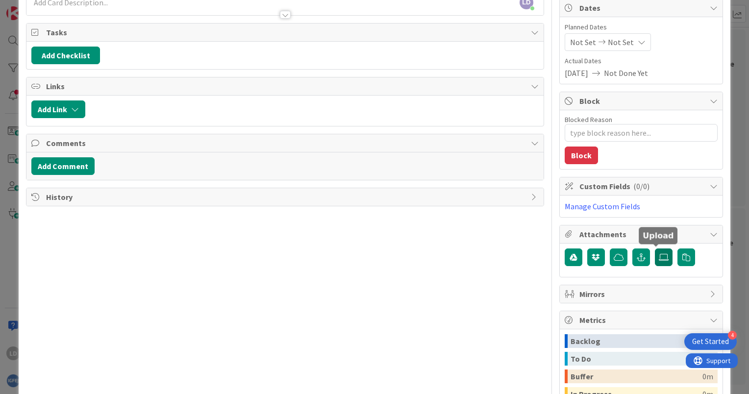
click at [659, 261] on label at bounding box center [664, 258] width 18 height 18
click at [655, 249] on input "file" at bounding box center [655, 249] width 0 height 0
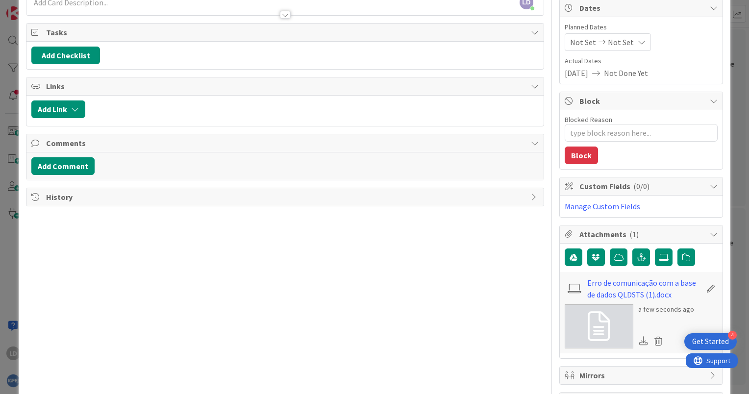
scroll to position [0, 0]
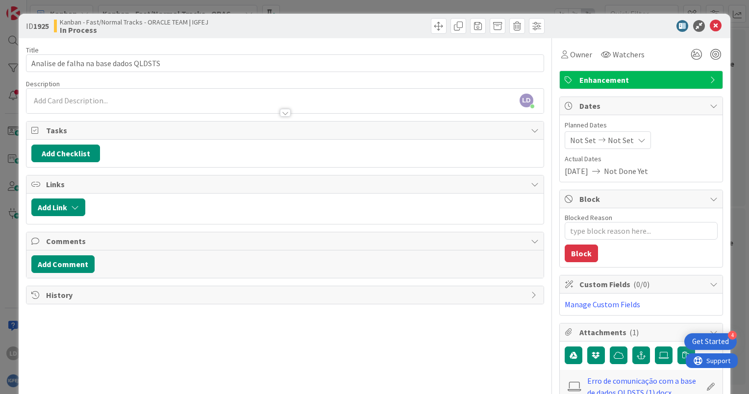
click at [75, 99] on div "LD [PERSON_NAME] just joined" at bounding box center [284, 101] width 517 height 25
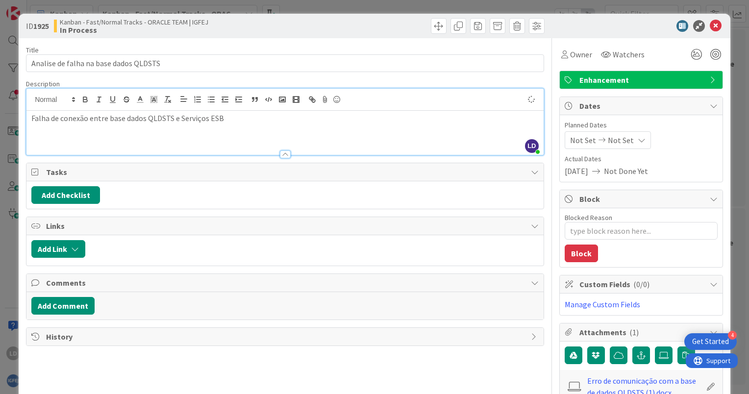
click at [389, 192] on div "Add Checklist" at bounding box center [284, 195] width 507 height 18
click at [712, 27] on icon at bounding box center [716, 26] width 12 height 12
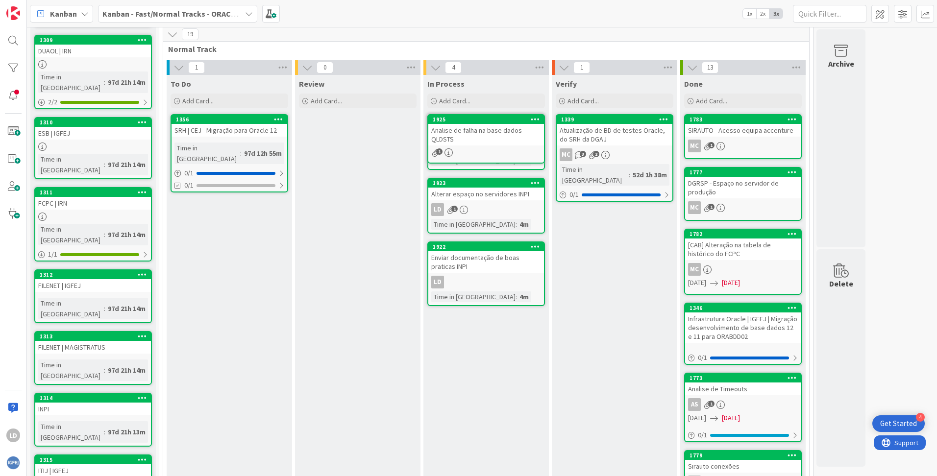
scroll to position [207, 0]
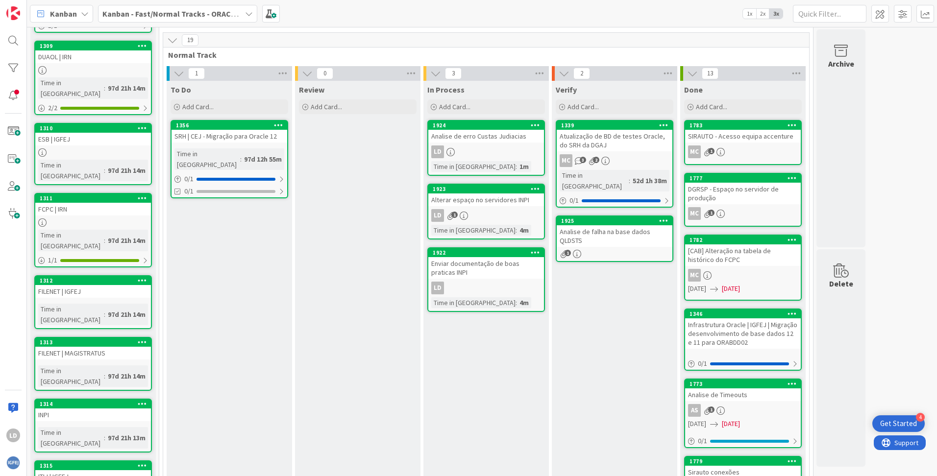
click at [593, 225] on div "Analise de falha na base dados QLDSTS" at bounding box center [615, 236] width 116 height 22
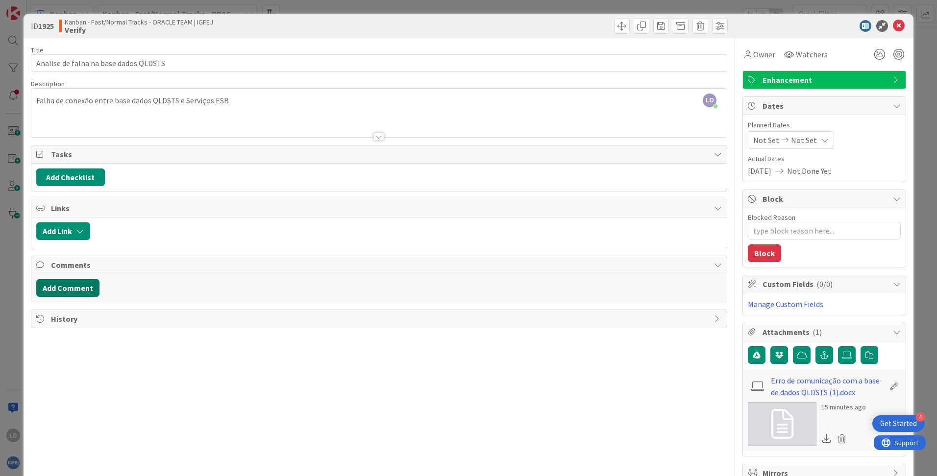
click at [72, 286] on button "Add Comment" at bounding box center [67, 288] width 63 height 18
click at [46, 360] on button "Add" at bounding box center [47, 361] width 22 height 12
click at [748, 25] on icon at bounding box center [899, 26] width 12 height 12
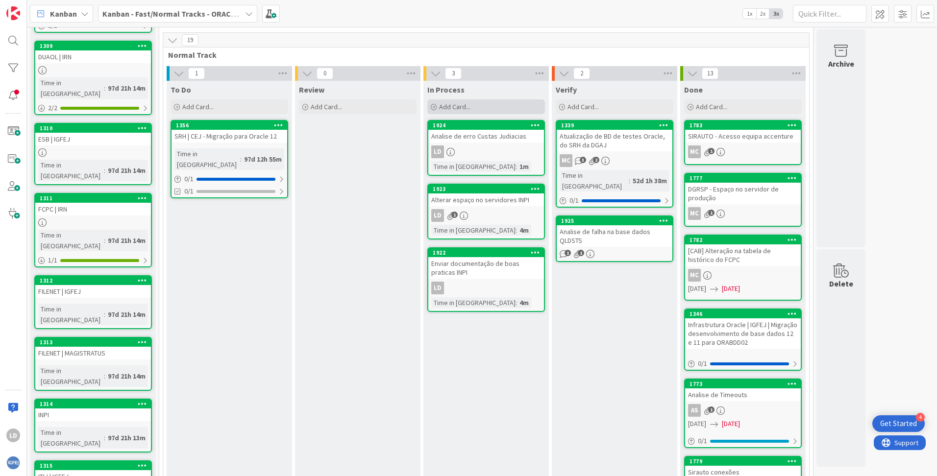
click at [448, 102] on div "Add Card..." at bounding box center [486, 106] width 118 height 15
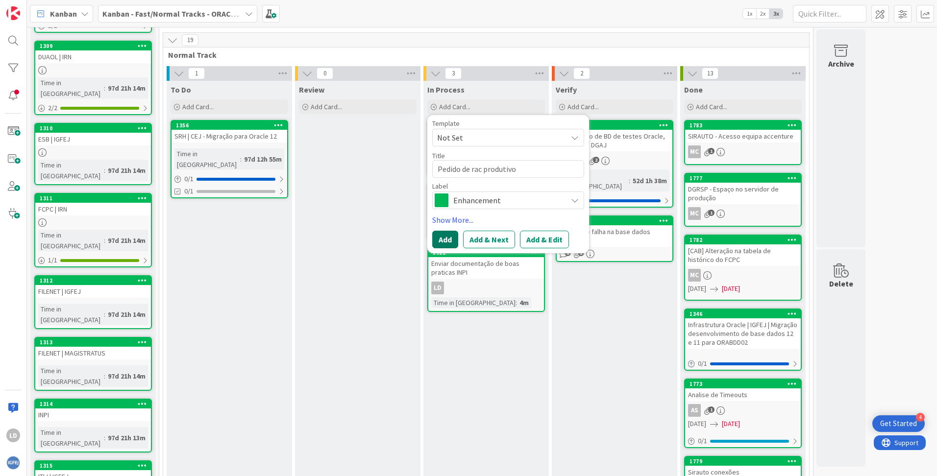
click at [439, 236] on button "Add" at bounding box center [445, 240] width 26 height 18
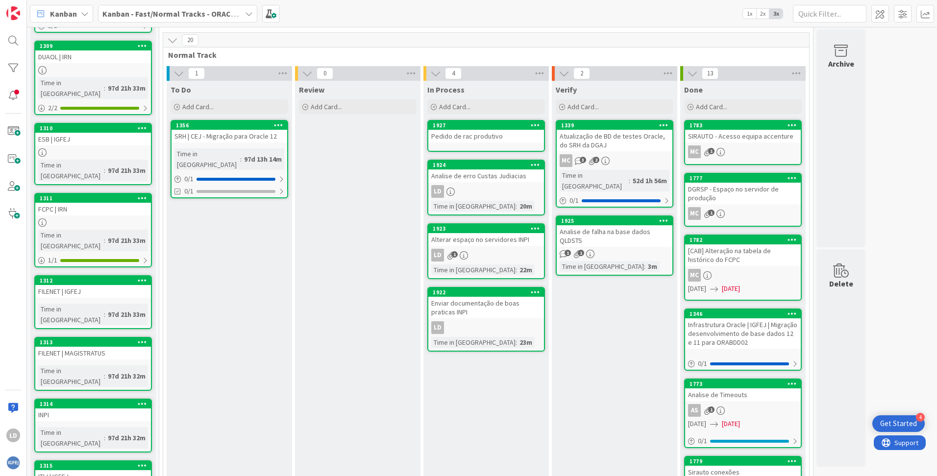
click at [469, 137] on div "Pedido de rac produtivo" at bounding box center [486, 136] width 116 height 13
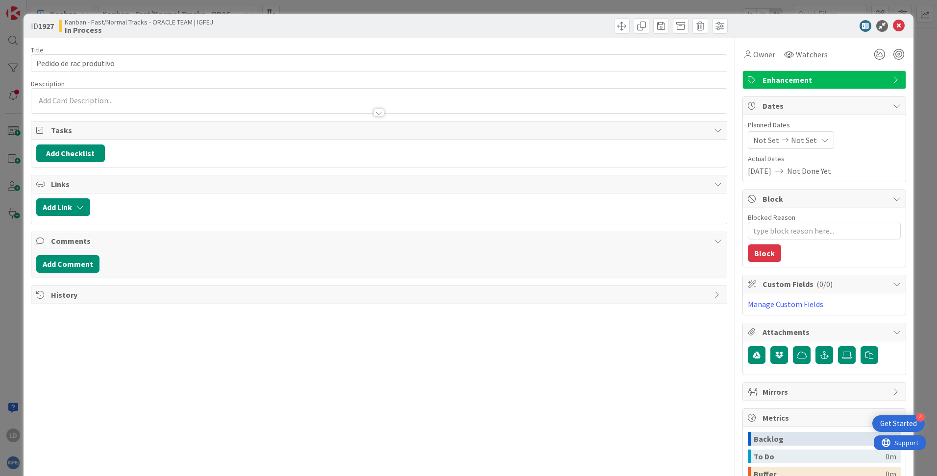
click at [68, 94] on div at bounding box center [379, 101] width 696 height 25
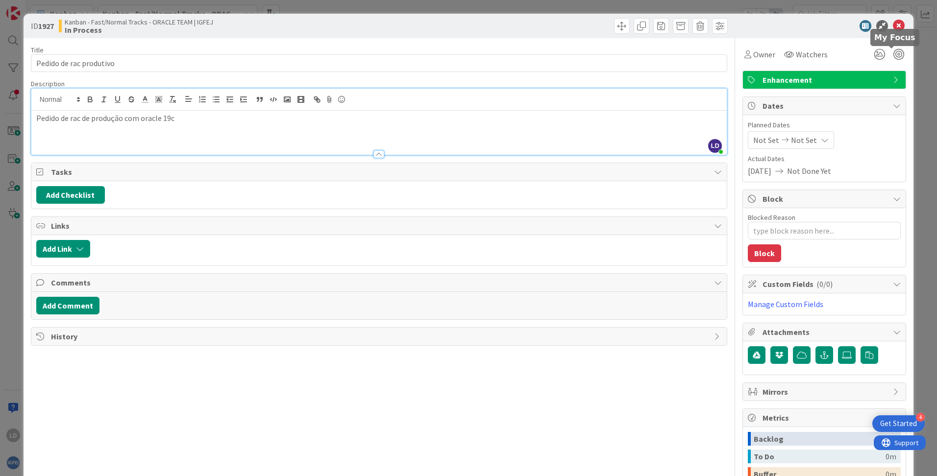
click at [748, 33] on div "ID 1927 Kanban - Fast/Normal Tracks - ORACLE TEAM | IGFEJ In Process" at bounding box center [469, 26] width 890 height 25
click at [748, 27] on icon at bounding box center [899, 26] width 12 height 12
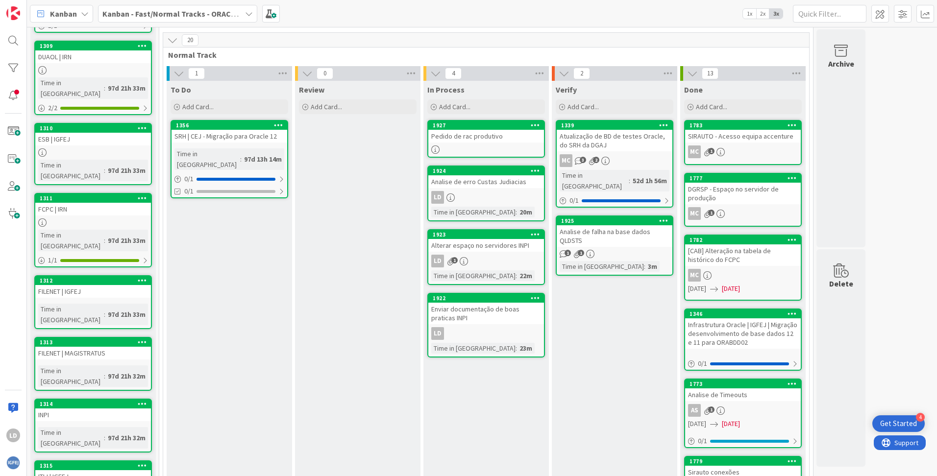
click at [490, 131] on div "Pedido de rac produtivo" at bounding box center [486, 136] width 116 height 13
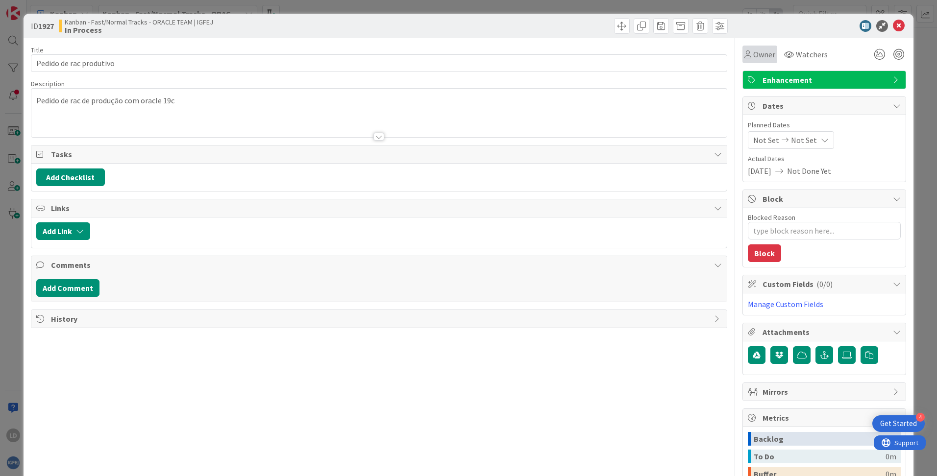
click at [748, 48] on div "Owner" at bounding box center [760, 55] width 35 height 18
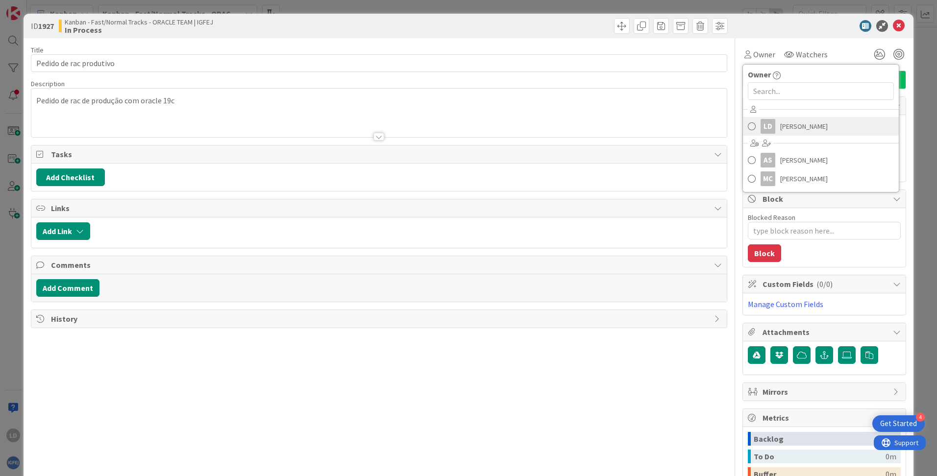
click at [748, 131] on span "[PERSON_NAME]" at bounding box center [804, 126] width 48 height 15
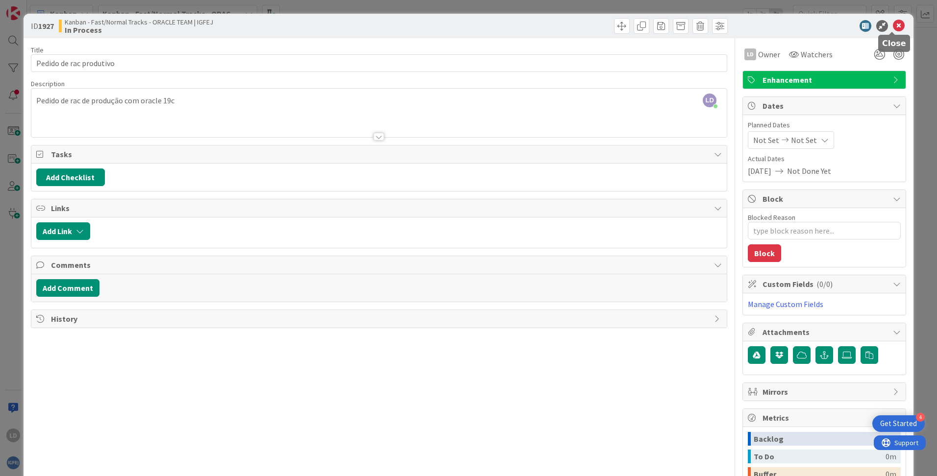
click at [748, 25] on icon at bounding box center [899, 26] width 12 height 12
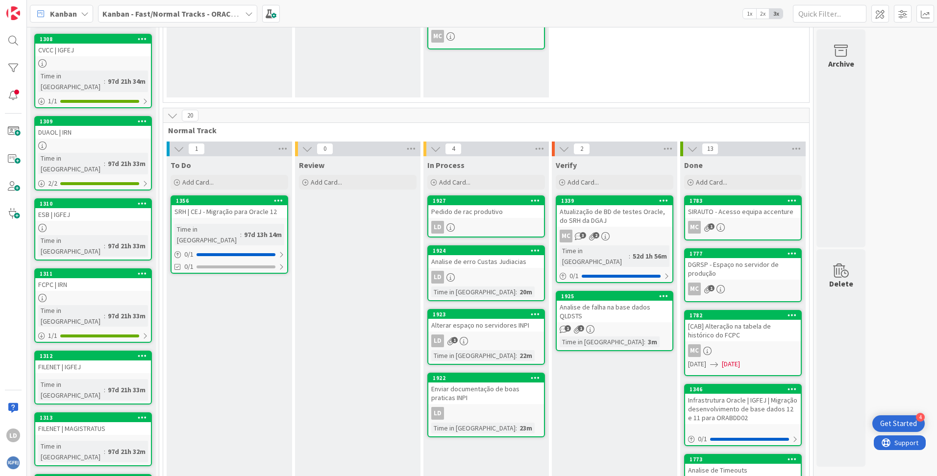
scroll to position [109, 0]
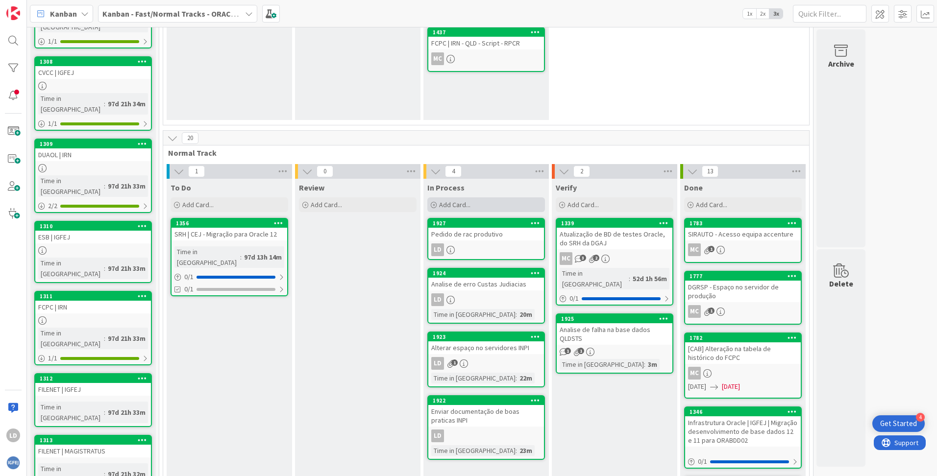
click at [455, 204] on span "Add Card..." at bounding box center [454, 204] width 31 height 9
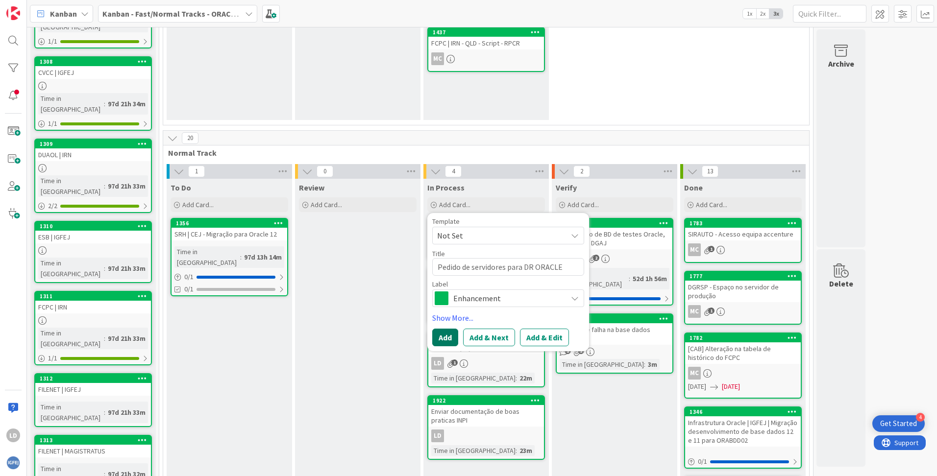
click at [448, 333] on button "Add" at bounding box center [445, 338] width 26 height 18
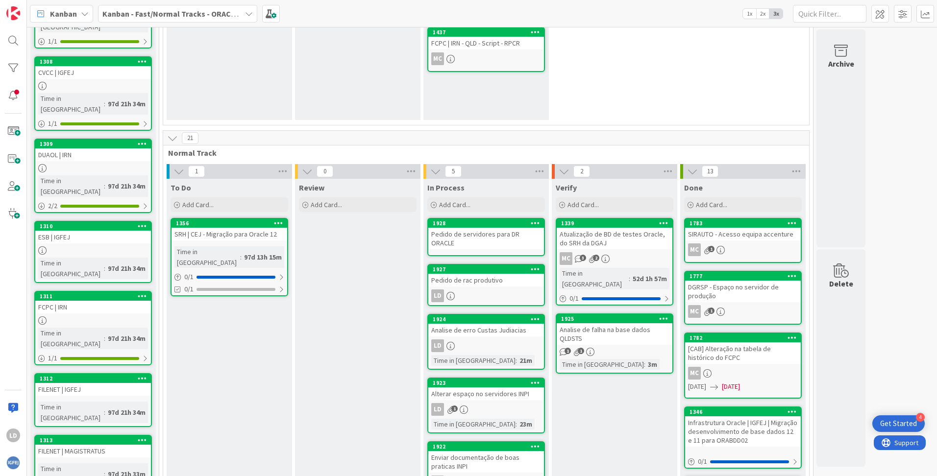
click at [475, 232] on div "Pedido de servidores para DR ORACLE" at bounding box center [486, 239] width 116 height 22
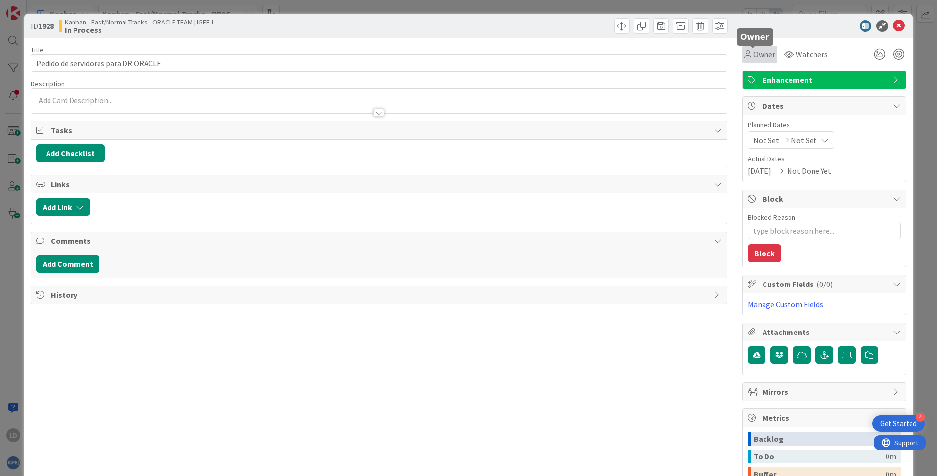
click at [748, 54] on span "Owner" at bounding box center [764, 55] width 22 height 12
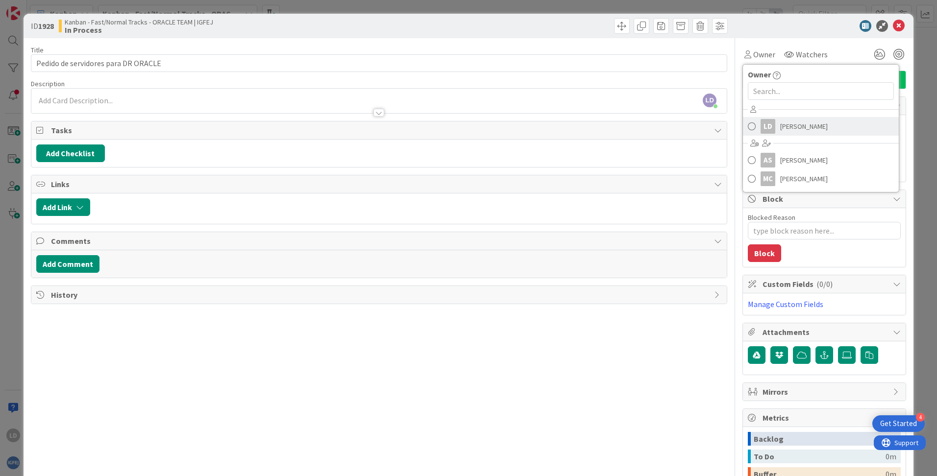
click at [748, 127] on span "[PERSON_NAME]" at bounding box center [804, 126] width 48 height 15
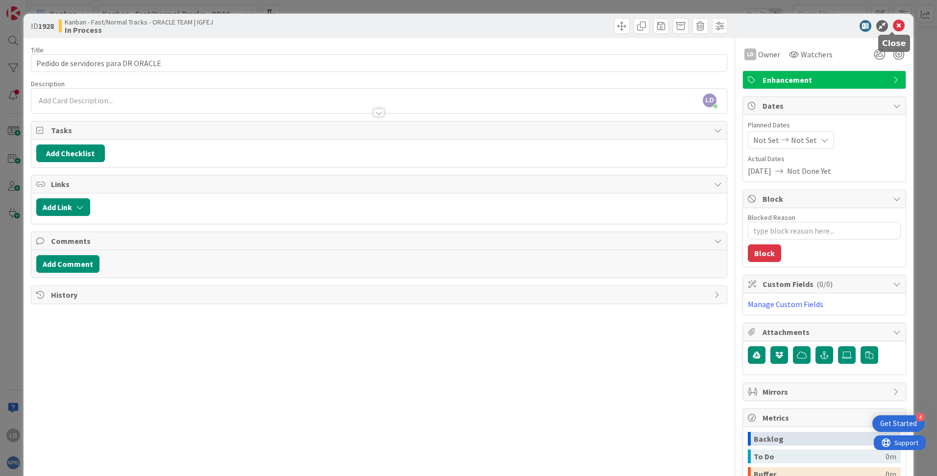
click at [748, 25] on icon at bounding box center [899, 26] width 12 height 12
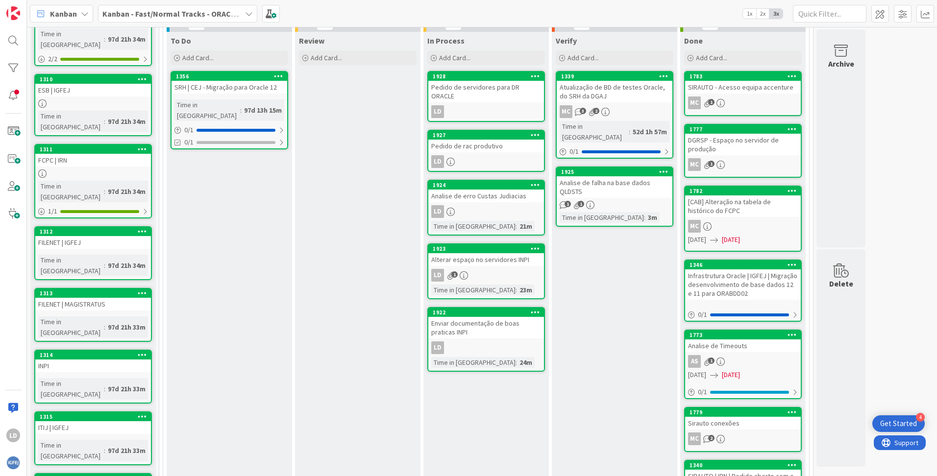
drag, startPoint x: 475, startPoint y: 381, endPoint x: 342, endPoint y: 268, distance: 174.6
click at [342, 268] on div "Review Add Card..." at bounding box center [357, 380] width 125 height 697
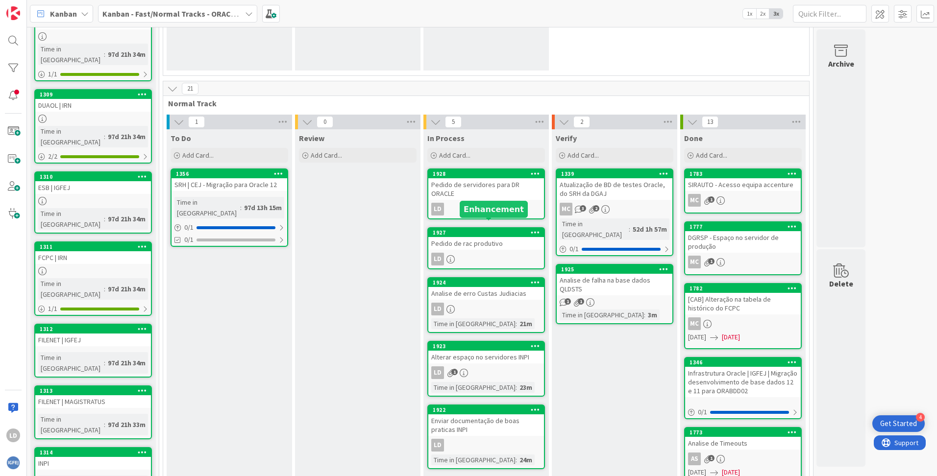
scroll to position [158, 0]
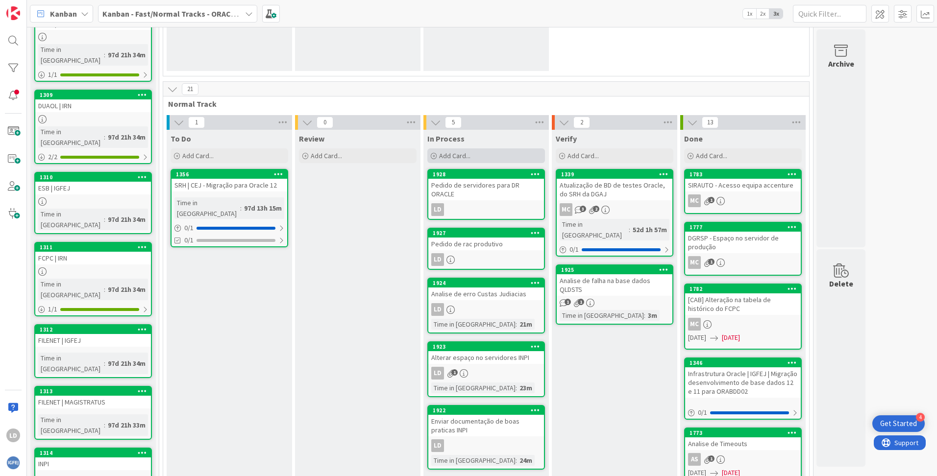
click at [445, 157] on span "Add Card..." at bounding box center [454, 155] width 31 height 9
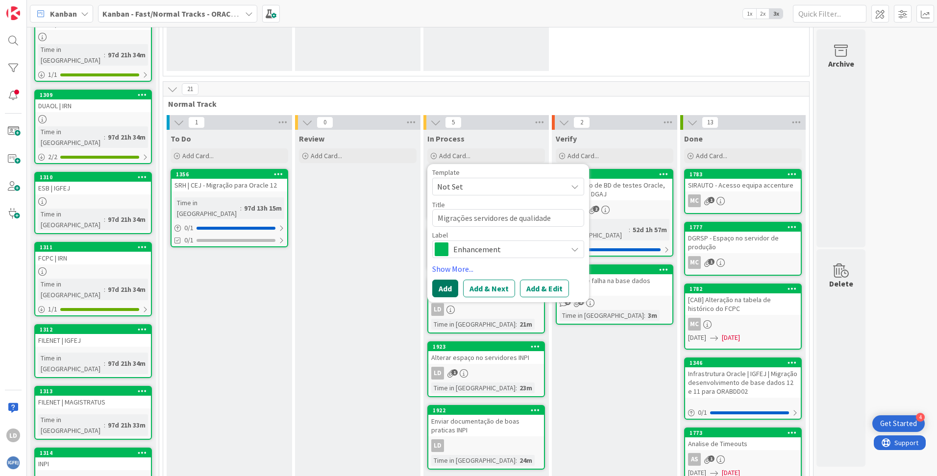
click at [441, 285] on button "Add" at bounding box center [445, 289] width 26 height 18
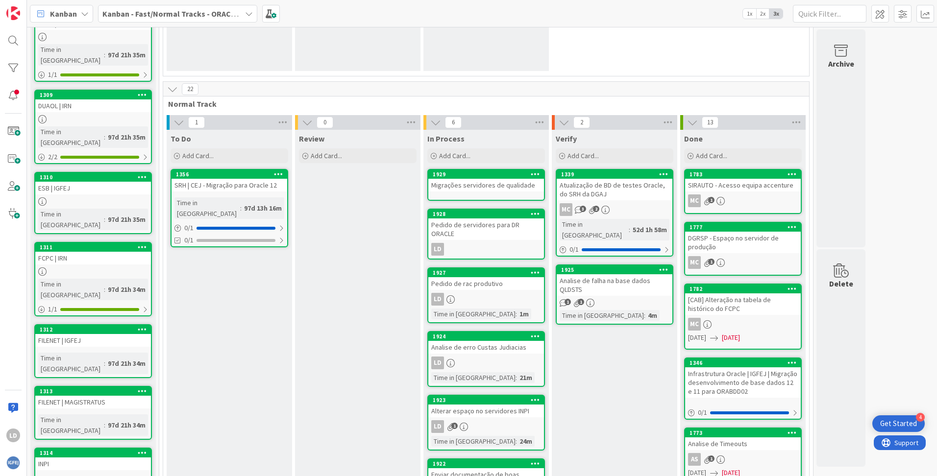
click at [476, 187] on div "Migrações servidores de qualidade" at bounding box center [486, 185] width 116 height 13
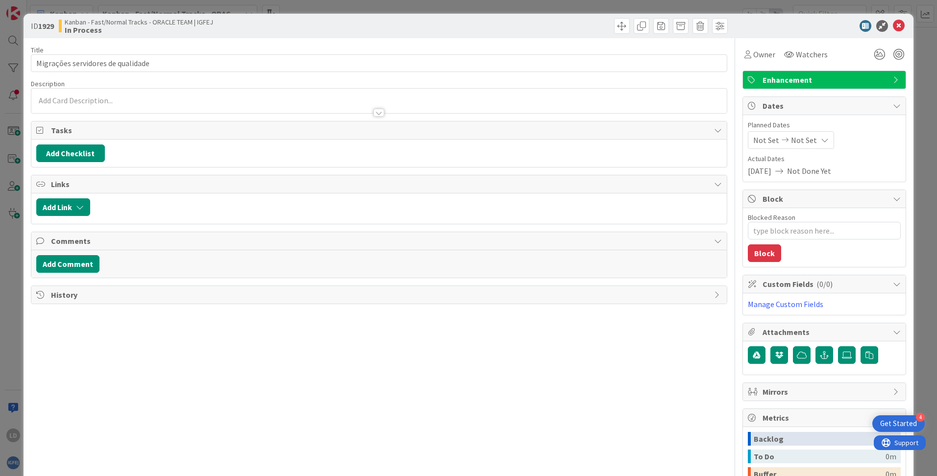
click at [80, 98] on div at bounding box center [379, 101] width 696 height 25
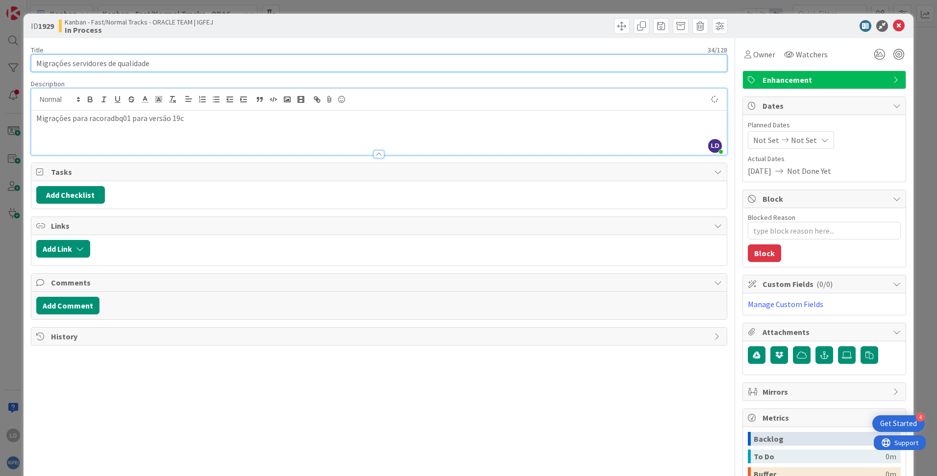
click at [631, 60] on input "Migrações servidores de qualidade" at bounding box center [379, 63] width 696 height 18
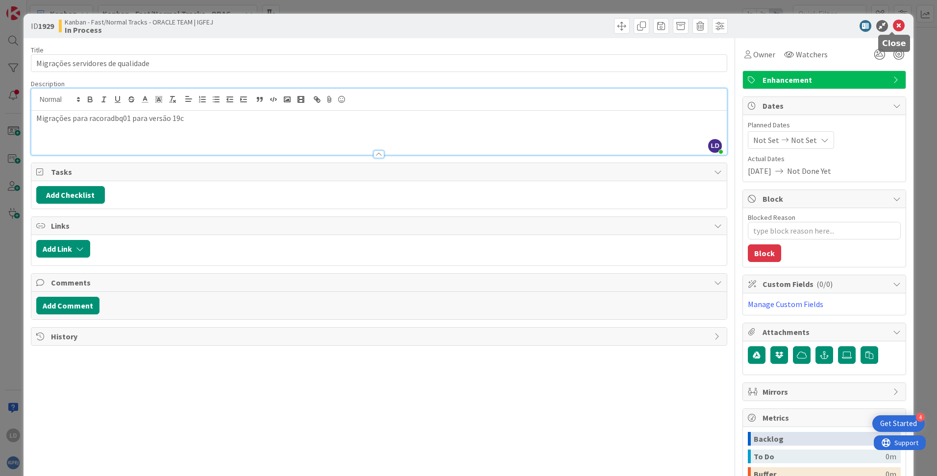
click at [748, 25] on icon at bounding box center [899, 26] width 12 height 12
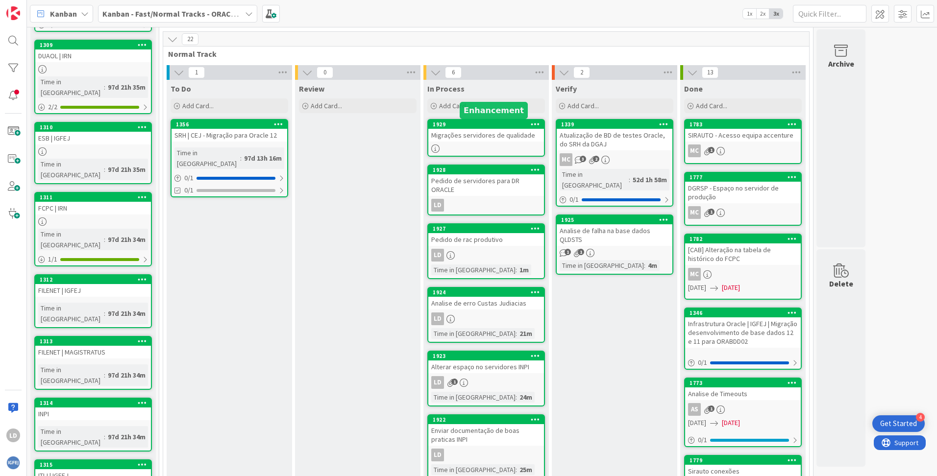
scroll to position [207, 0]
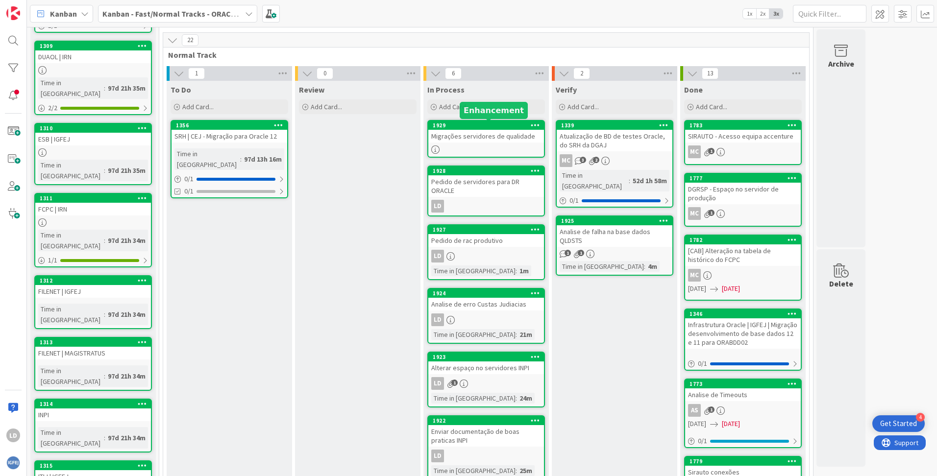
click at [490, 137] on div "Migrações servidores de qualidade" at bounding box center [486, 136] width 116 height 13
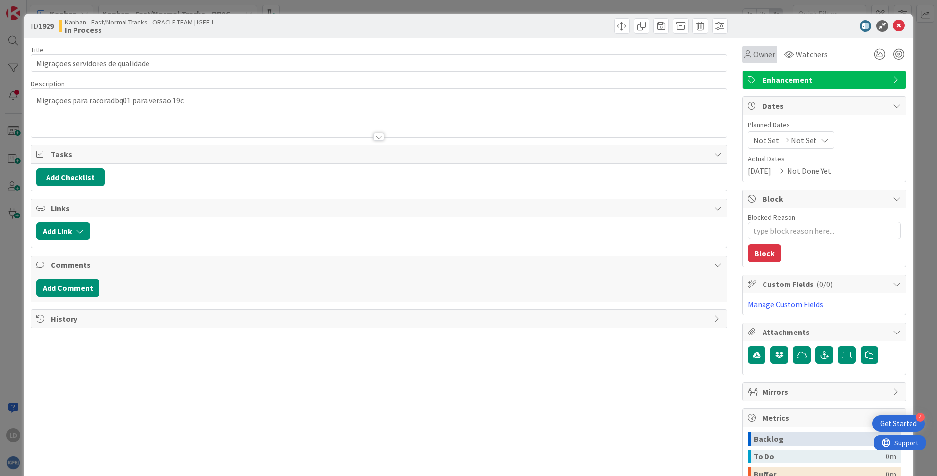
click at [748, 59] on span "Owner" at bounding box center [764, 55] width 22 height 12
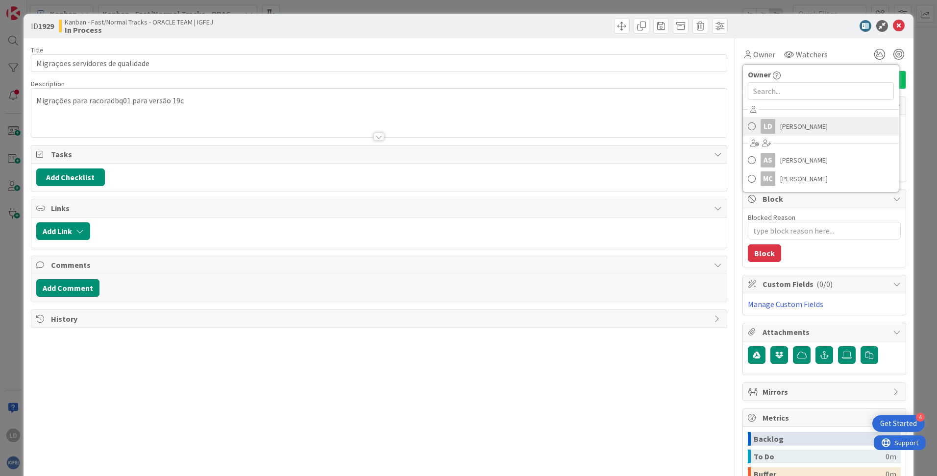
click at [748, 127] on span "[PERSON_NAME]" at bounding box center [804, 126] width 48 height 15
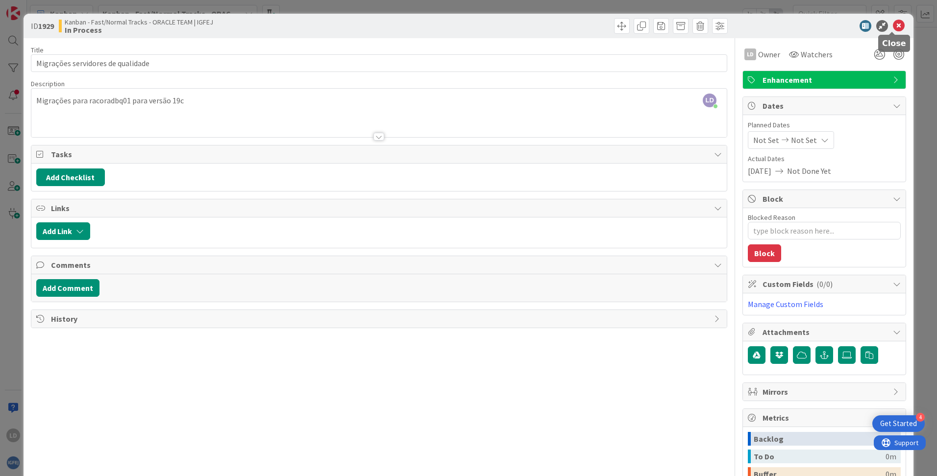
click at [748, 24] on icon at bounding box center [899, 26] width 12 height 12
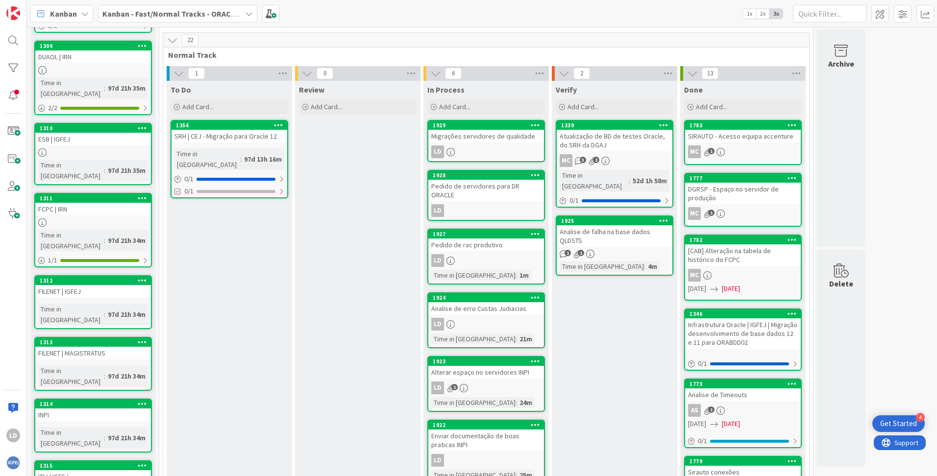
scroll to position [256, 0]
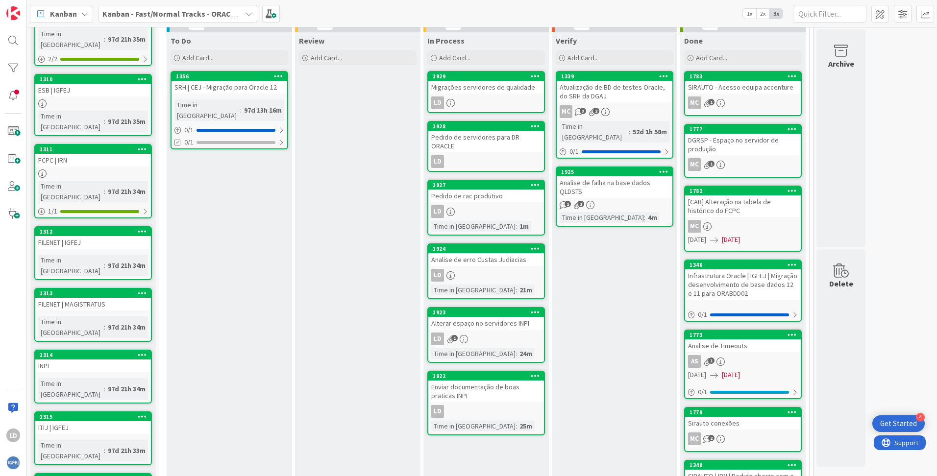
click at [504, 253] on div "Analise de erro Custas Judiacias" at bounding box center [486, 259] width 116 height 13
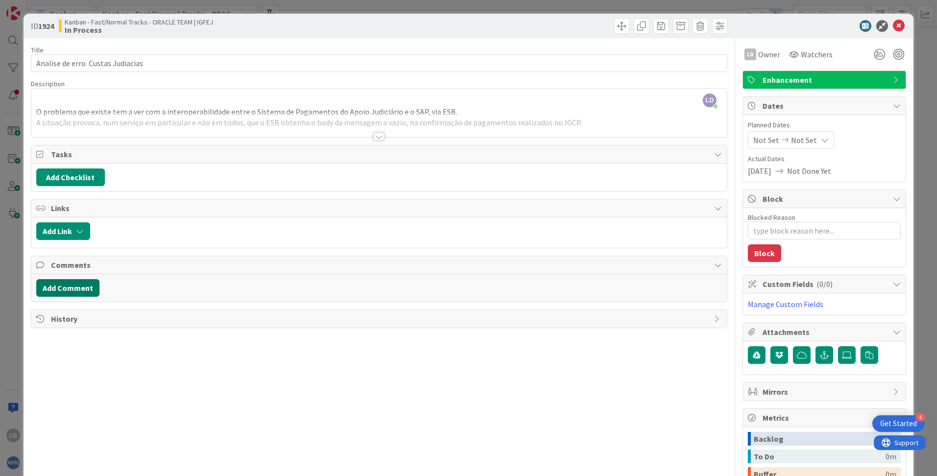
click at [73, 286] on button "Add Comment" at bounding box center [67, 288] width 63 height 18
click at [52, 361] on button "Add" at bounding box center [47, 361] width 22 height 12
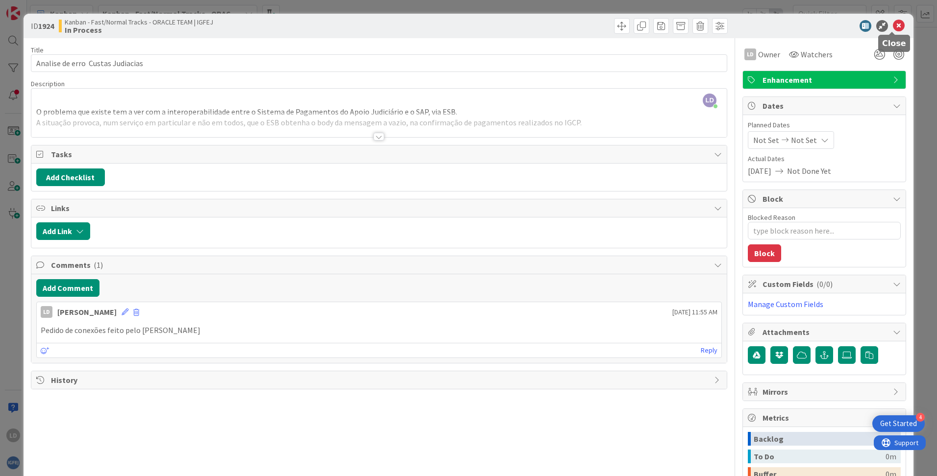
click at [748, 28] on icon at bounding box center [899, 26] width 12 height 12
click at [748, 28] on div "31 Backlog Add Card... 1304 CIVOL | IRN Time in [GEOGRAPHIC_DATA] : 97d 21h 36m…" at bounding box center [482, 259] width 906 height 972
